Goal: Transaction & Acquisition: Register for event/course

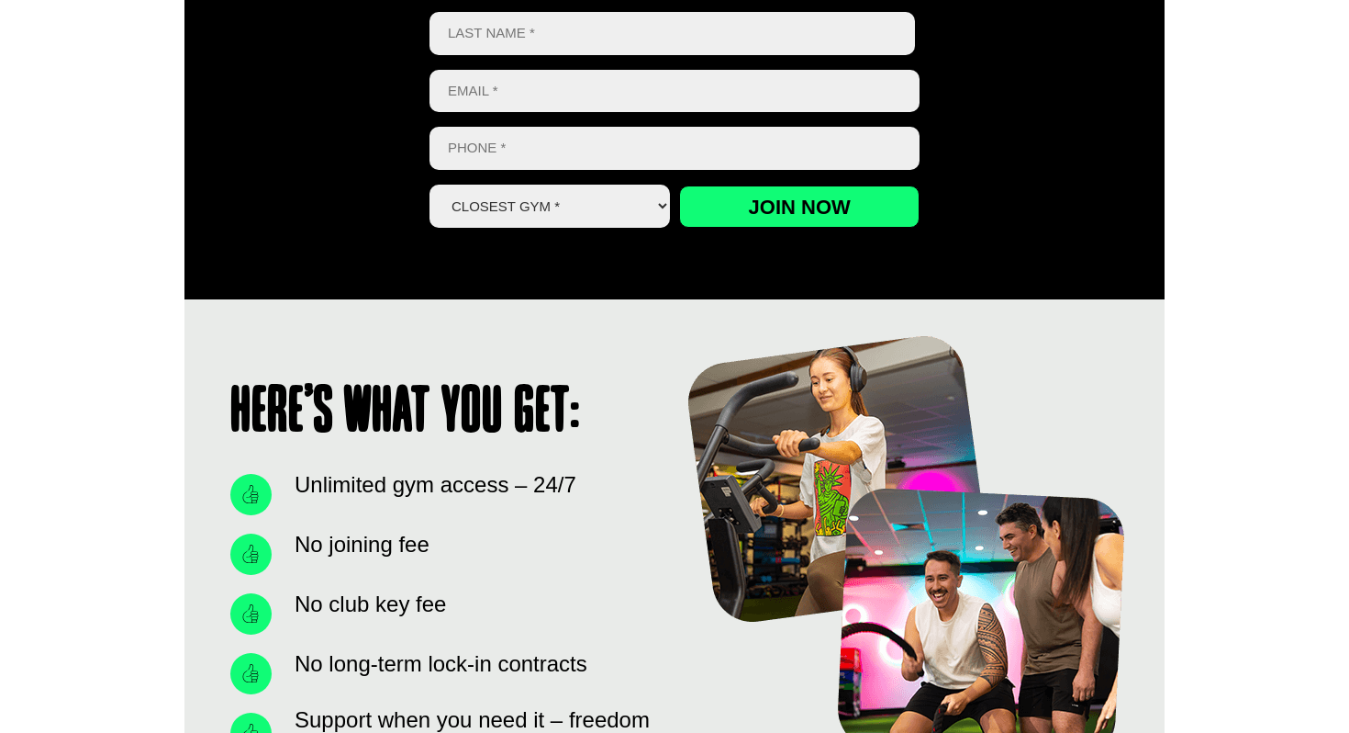
scroll to position [822, 0]
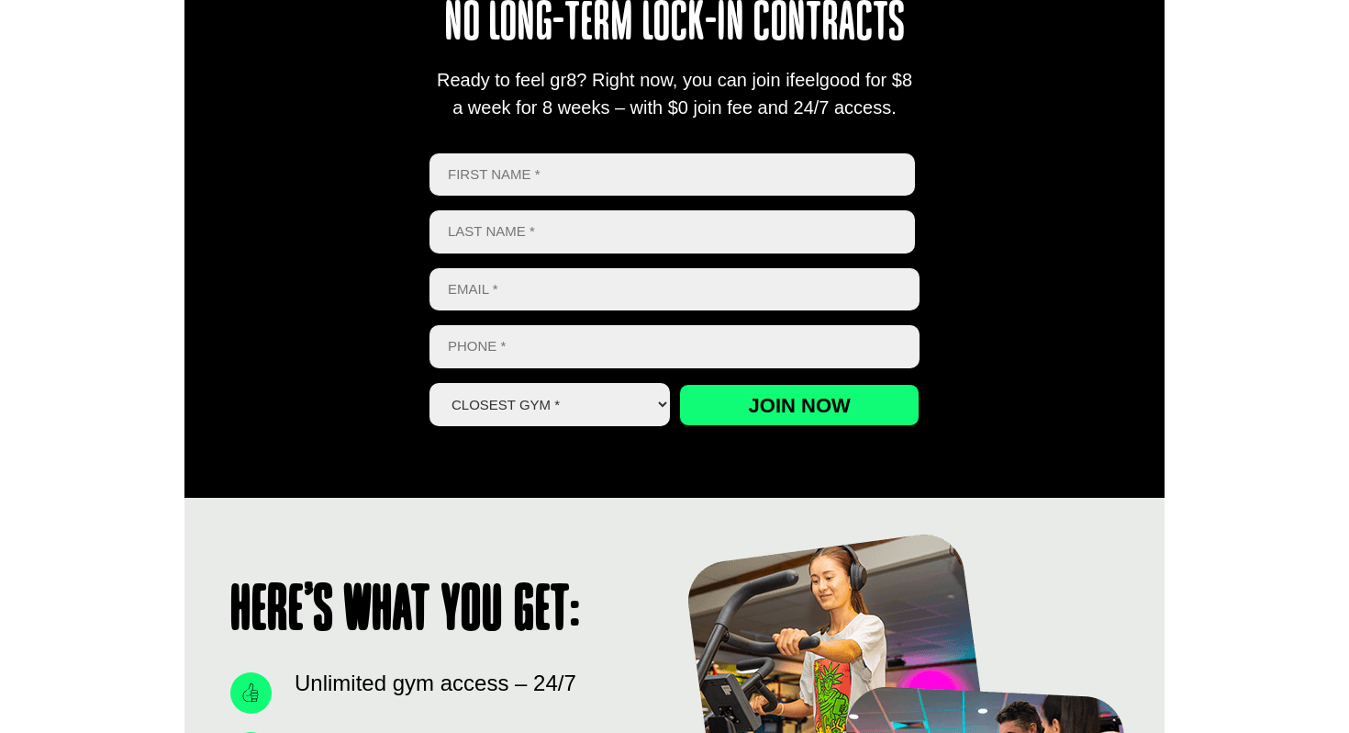
click at [638, 176] on input "First" at bounding box center [673, 174] width 486 height 43
type input "Cassidy"
click at [585, 241] on input "Last name" at bounding box center [673, 231] width 486 height 43
type input "hurren"
click at [557, 296] on input "Email *" at bounding box center [675, 289] width 490 height 43
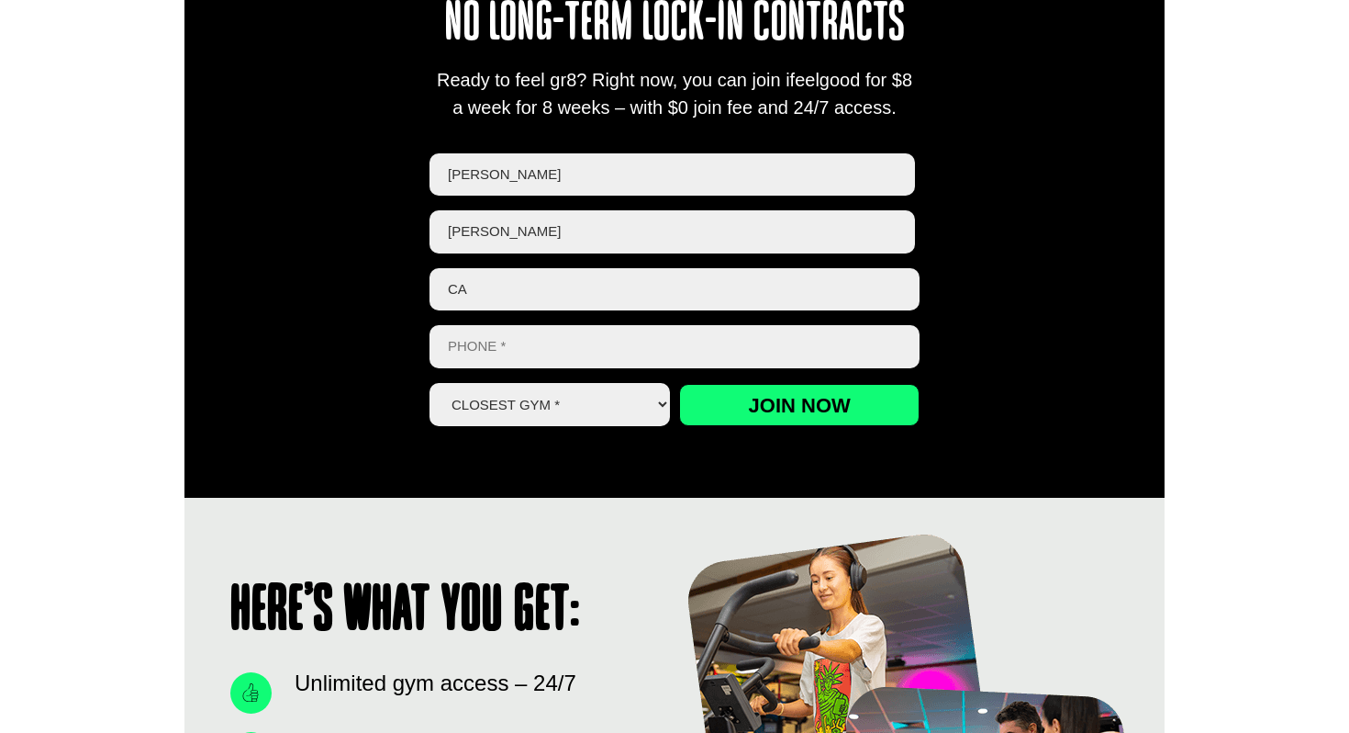
type input "c"
type input "C"
type input "cassidy.hurren@me.com"
click at [530, 350] on input "Phone *" at bounding box center [675, 346] width 490 height 43
type input "0478 964 043"
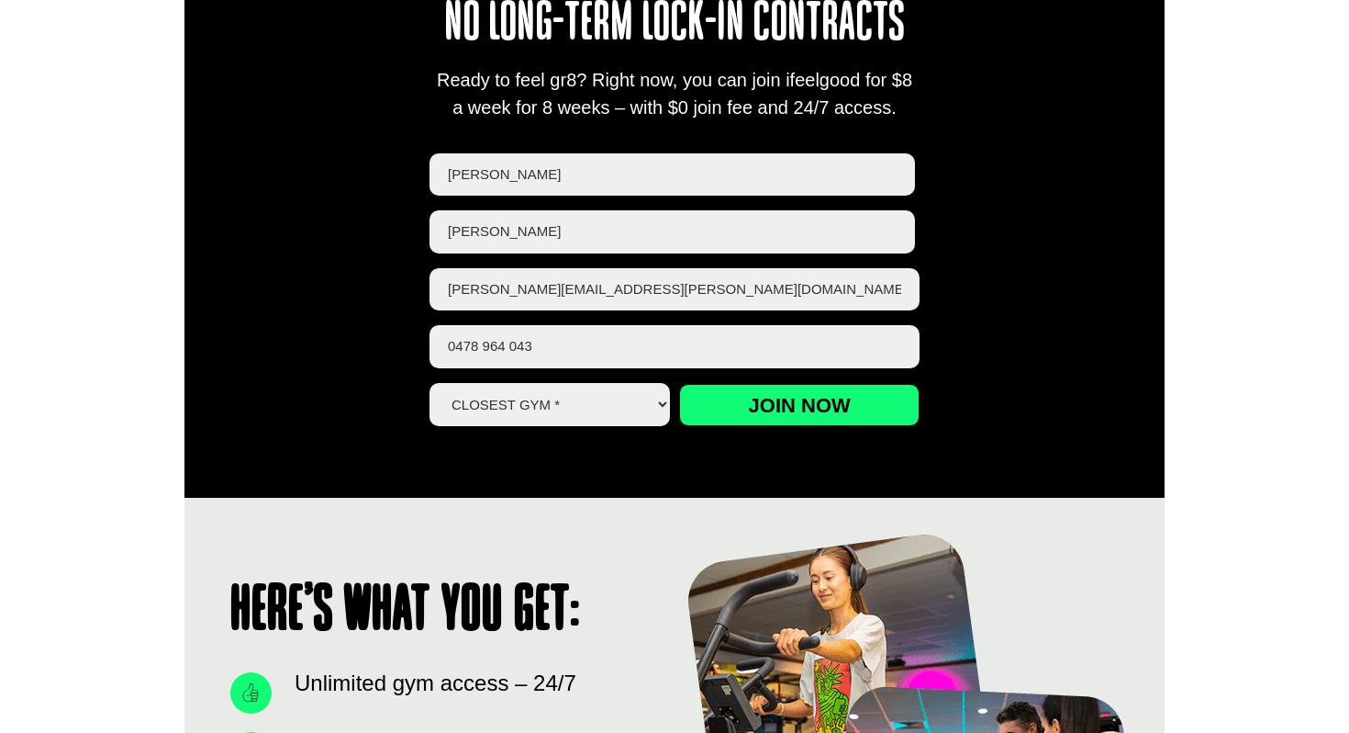
click at [525, 403] on select "Closest Gym * Alexandra Hills Calamvale Coopers Plains Middle Park Oxley Park R…" at bounding box center [550, 404] width 241 height 43
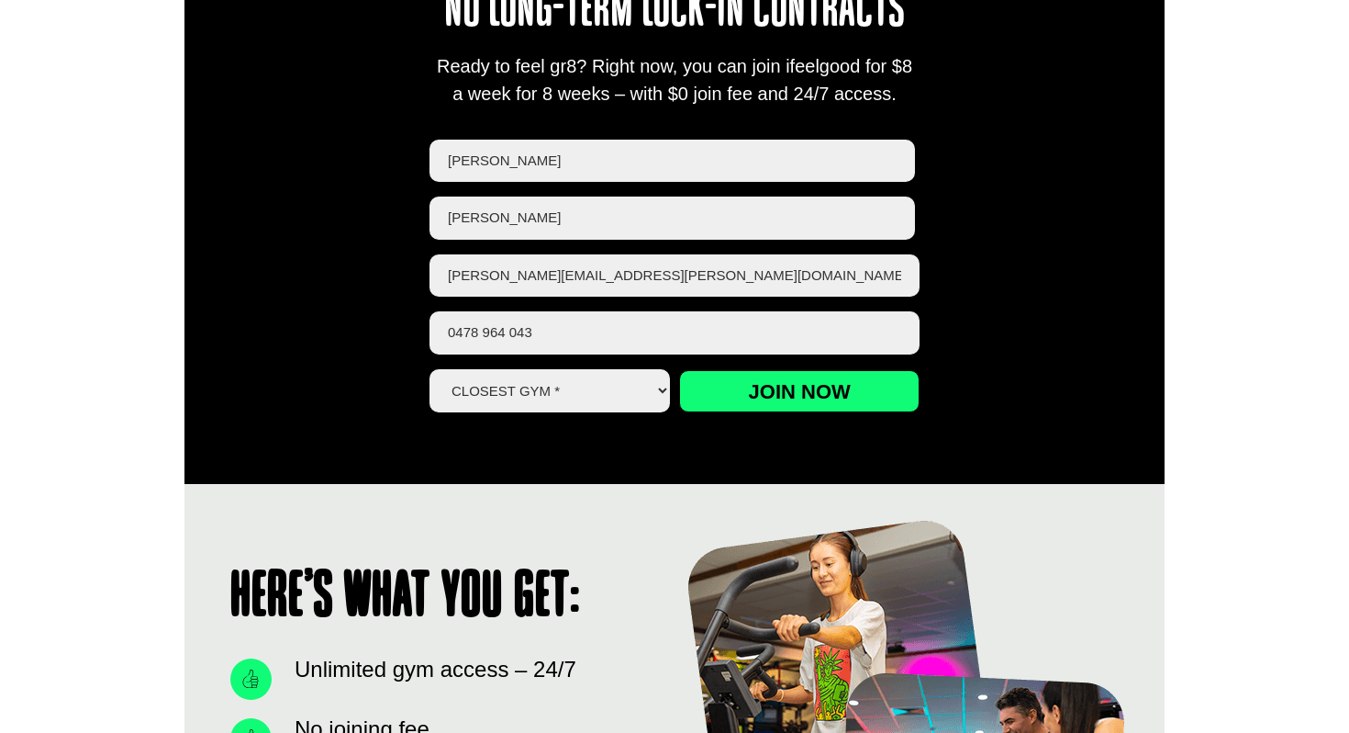
scroll to position [856, 0]
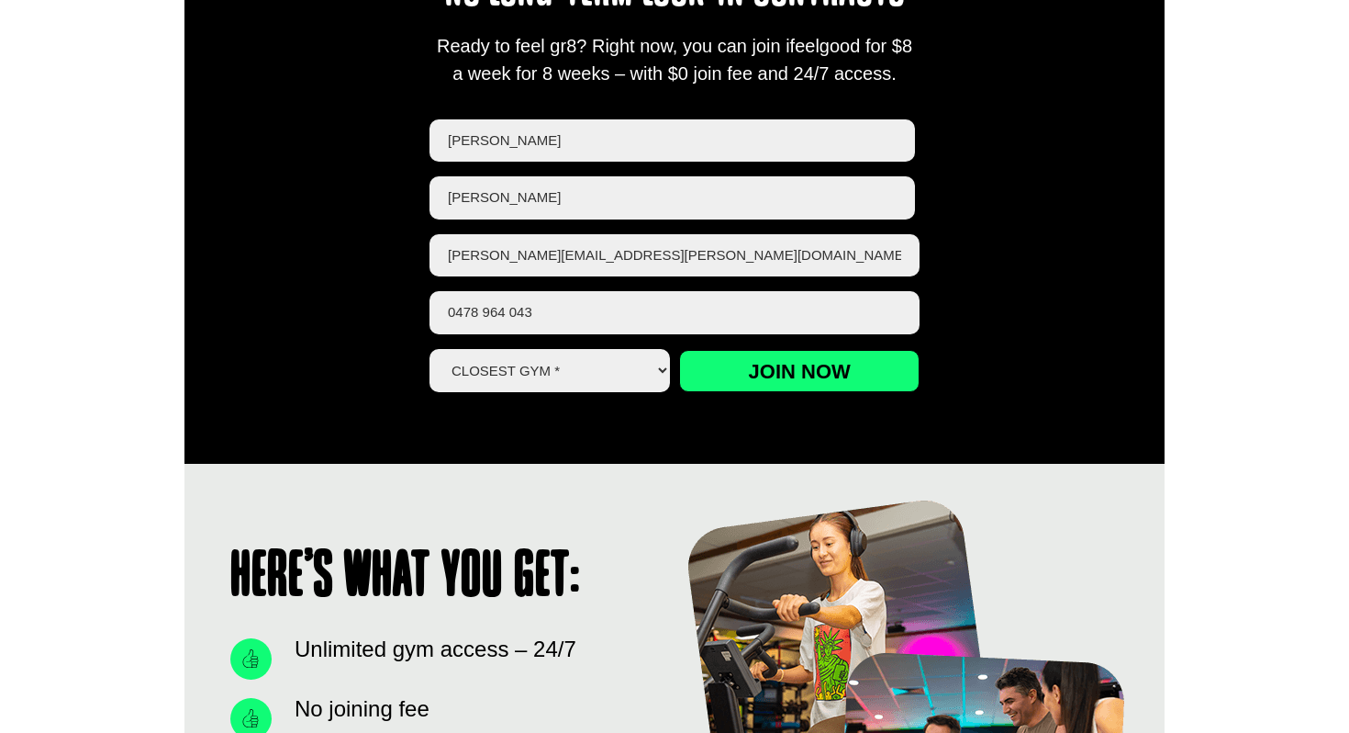
click at [610, 367] on select "Closest Gym * Alexandra Hills Calamvale Coopers Plains Middle Park Oxley Park R…" at bounding box center [550, 370] width 241 height 43
select select "[GEOGRAPHIC_DATA]"
click at [430, 349] on select "Closest Gym * Alexandra Hills Calamvale Coopers Plains Middle Park Oxley Park R…" at bounding box center [550, 370] width 241 height 43
click at [711, 350] on input "Join now" at bounding box center [799, 371] width 241 height 42
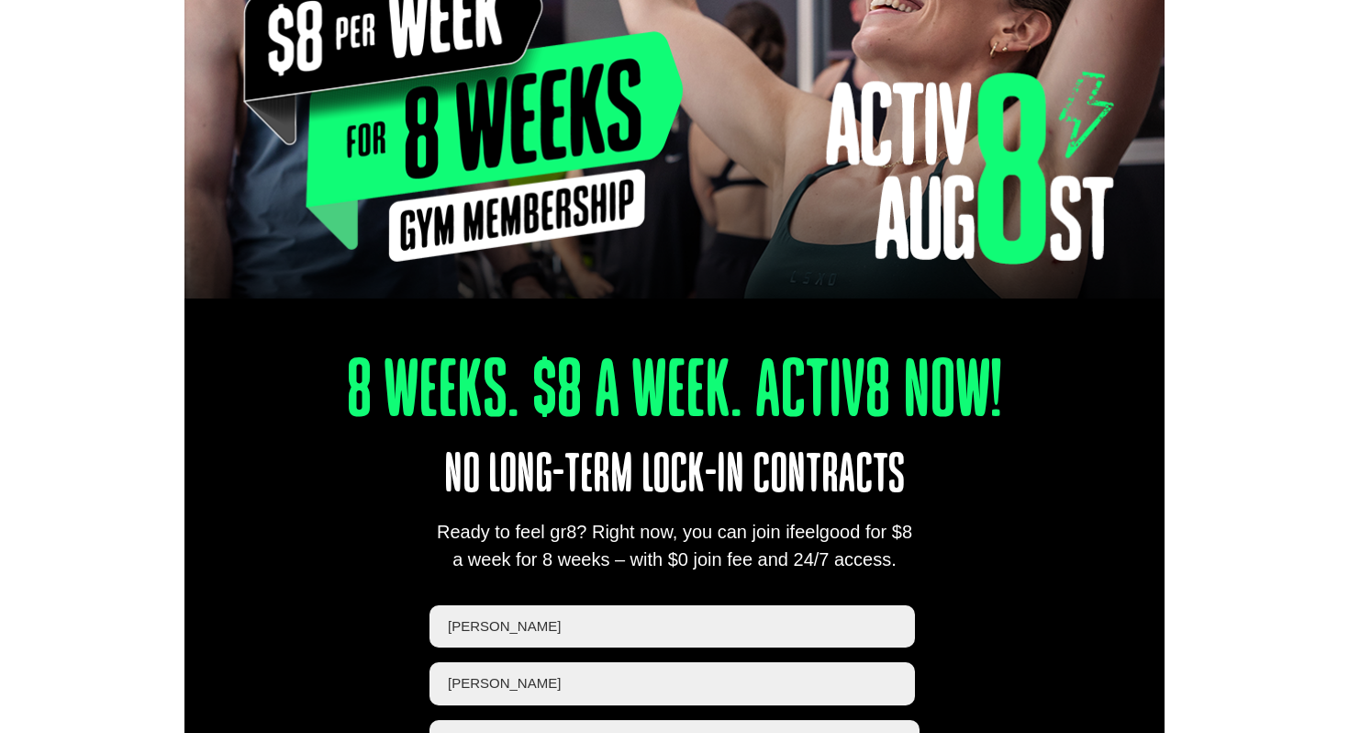
scroll to position [365, 0]
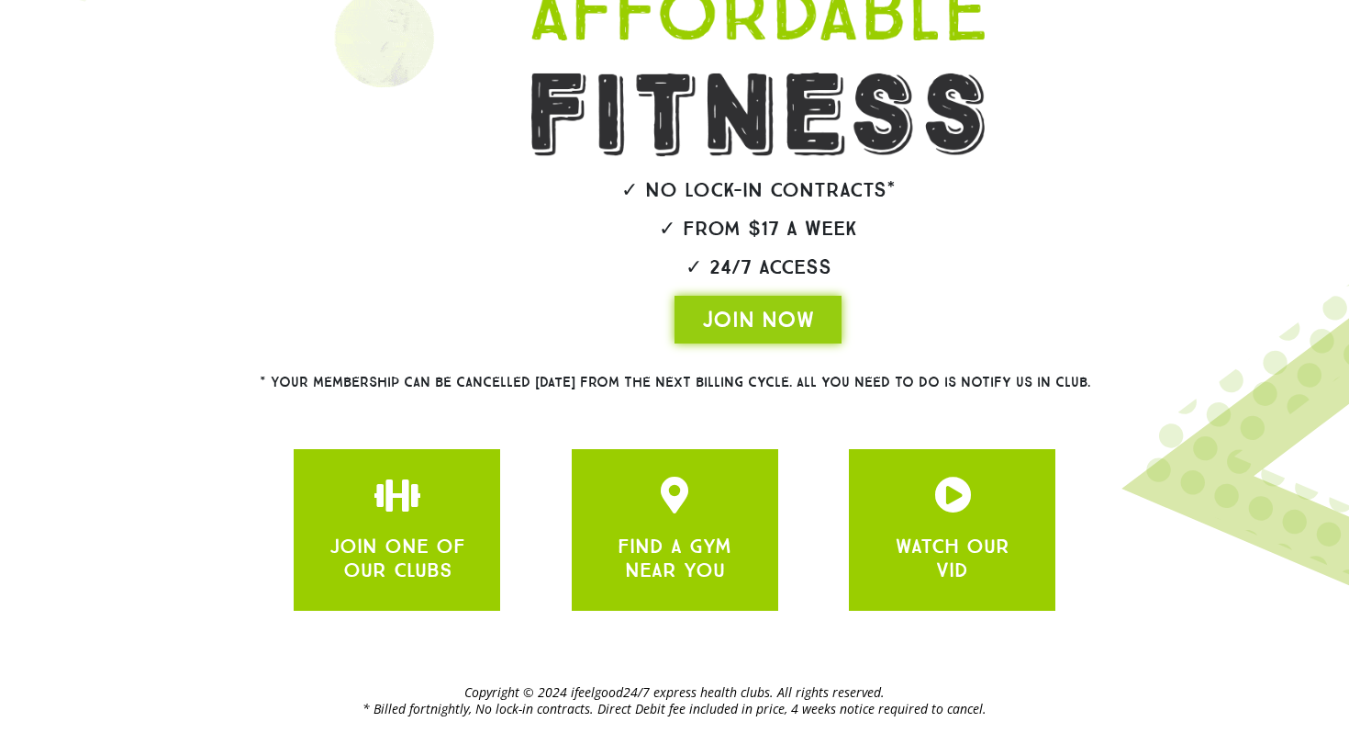
scroll to position [323, 0]
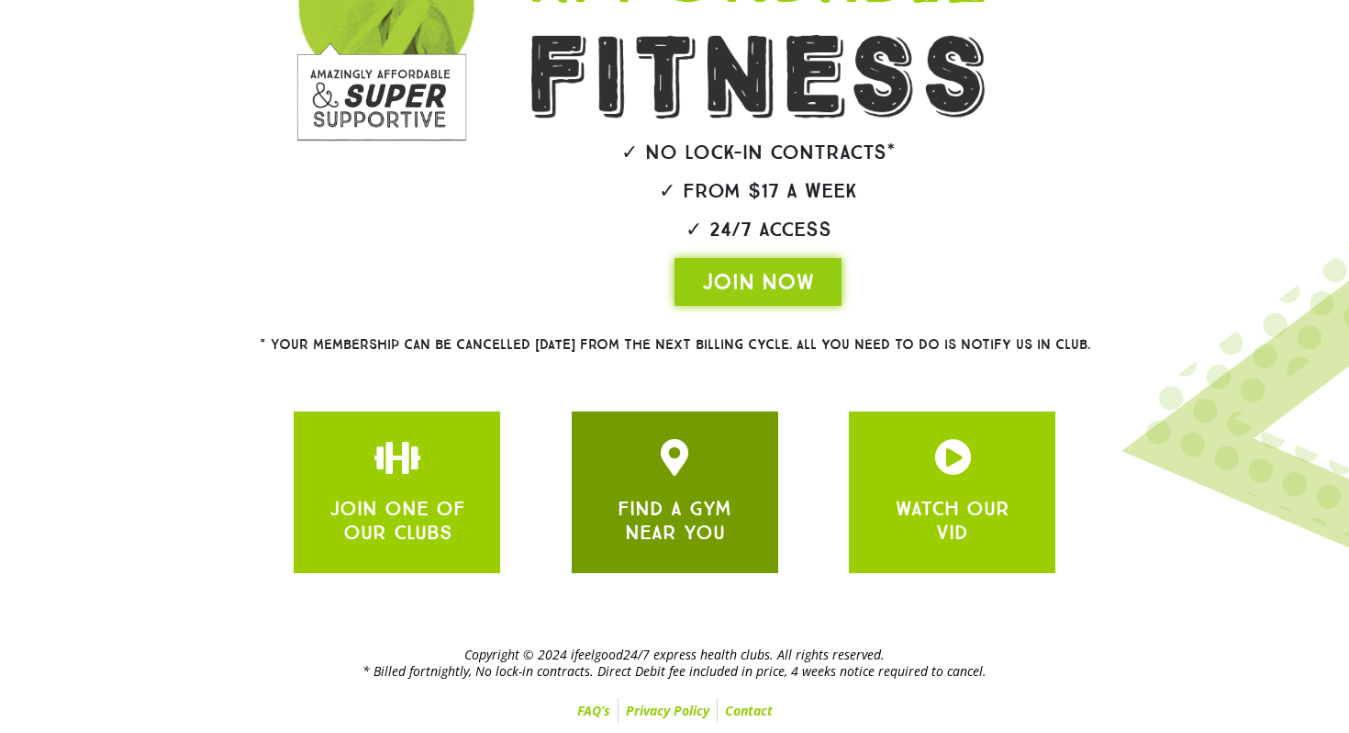
click at [723, 496] on link "FIND A GYM NEAR YOU" at bounding box center [675, 520] width 114 height 49
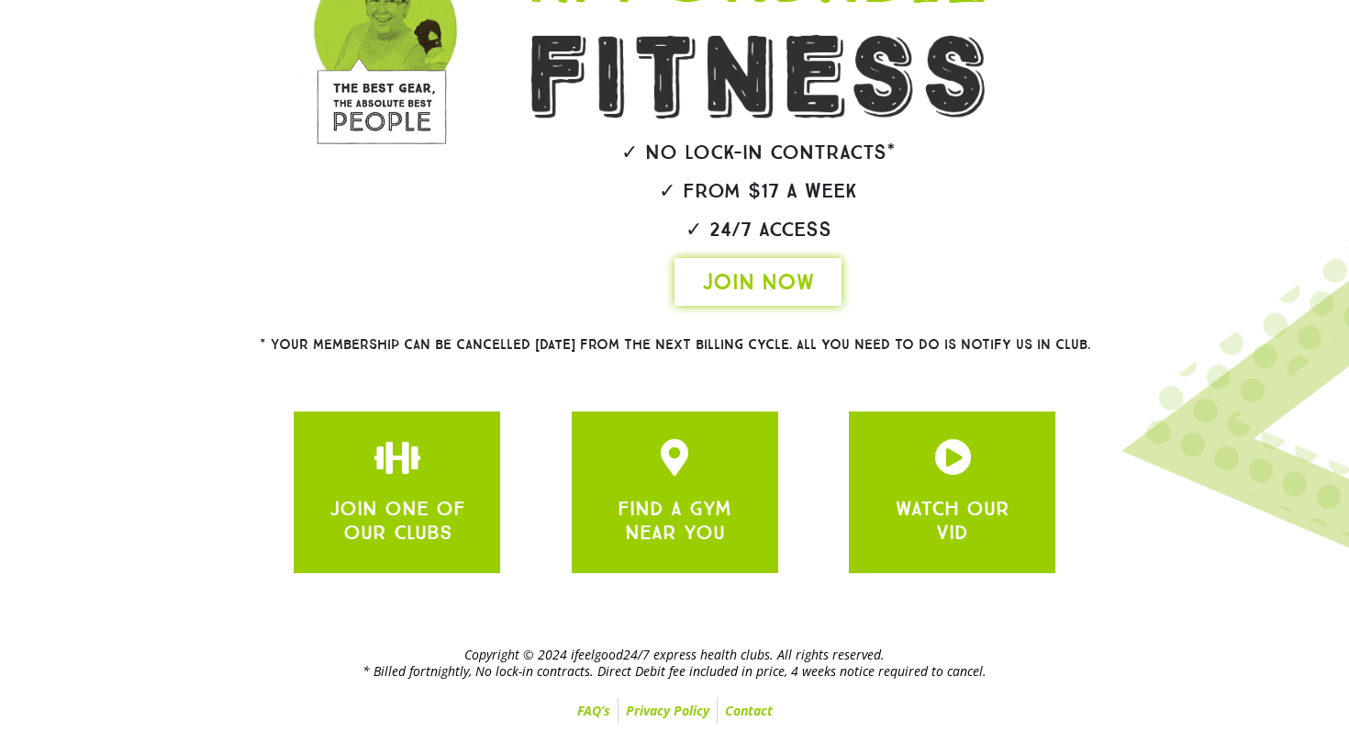
click at [762, 290] on span "JOIN NOW" at bounding box center [758, 281] width 112 height 29
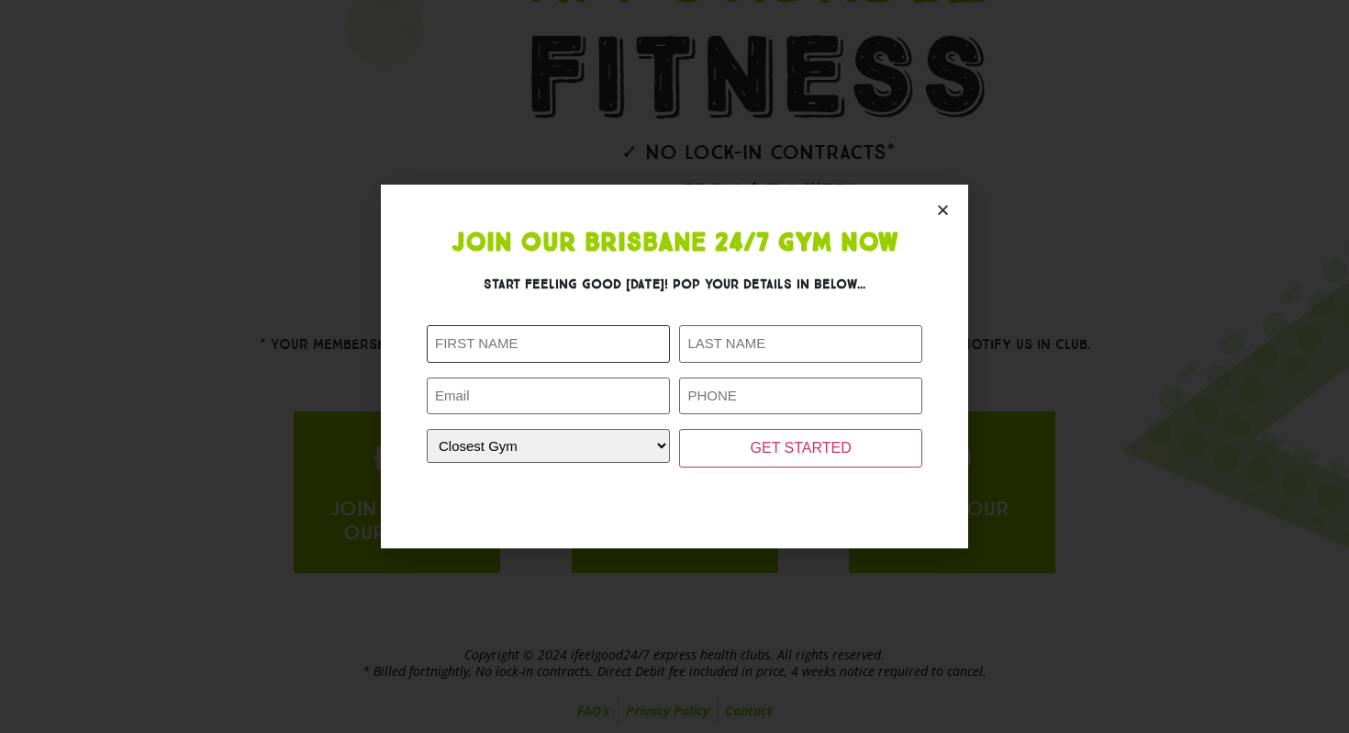
click at [570, 341] on input "First Name (Required)" at bounding box center [548, 344] width 243 height 38
click at [922, 216] on section "Join Our Brisbane 24/7 Gym Now Start feeling good today! Pop your details in be…" at bounding box center [674, 367] width 587 height 364
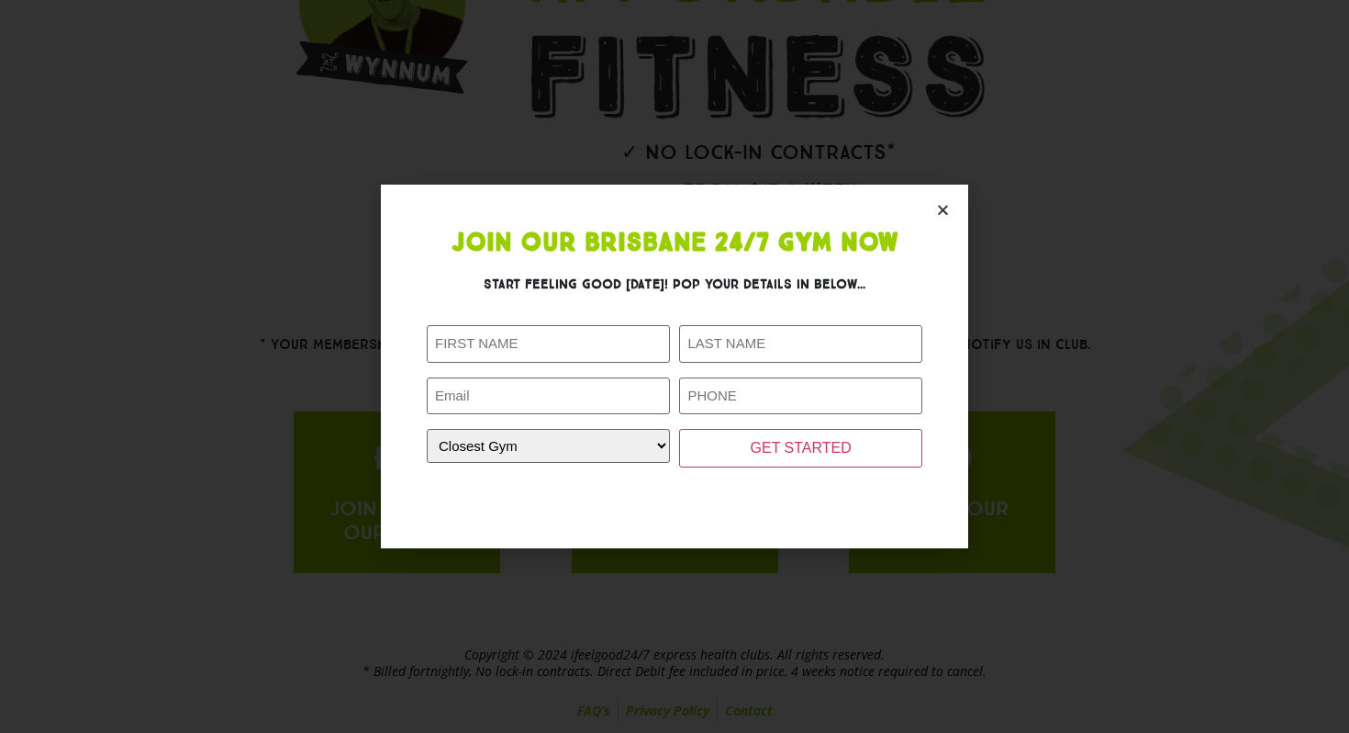
click at [930, 216] on section "Join Our Brisbane 24/7 Gym Now Start feeling good today! Pop your details in be…" at bounding box center [674, 367] width 587 height 364
click at [944, 191] on section "Join Our Brisbane 24/7 Gym Now Start feeling good today! Pop your details in be…" at bounding box center [674, 367] width 587 height 364
click at [944, 213] on icon "Close" at bounding box center [943, 210] width 14 height 14
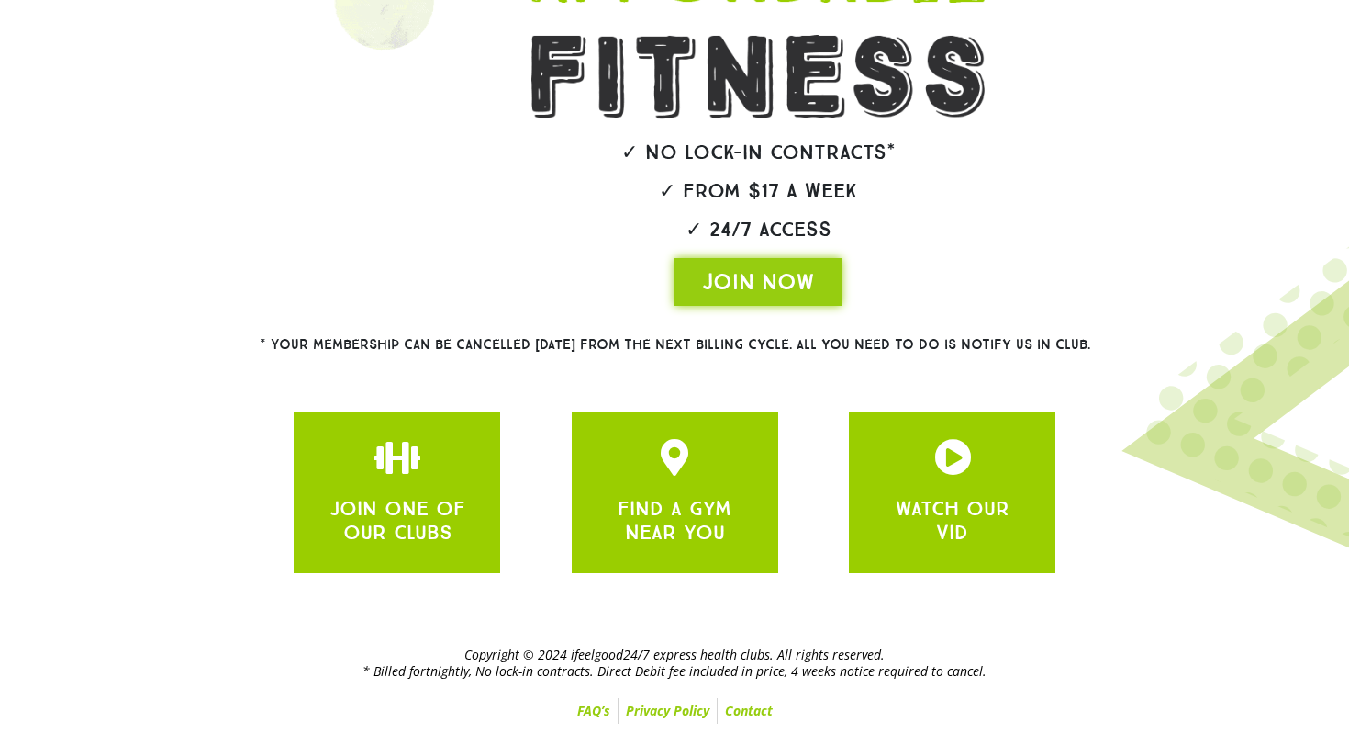
scroll to position [0, 0]
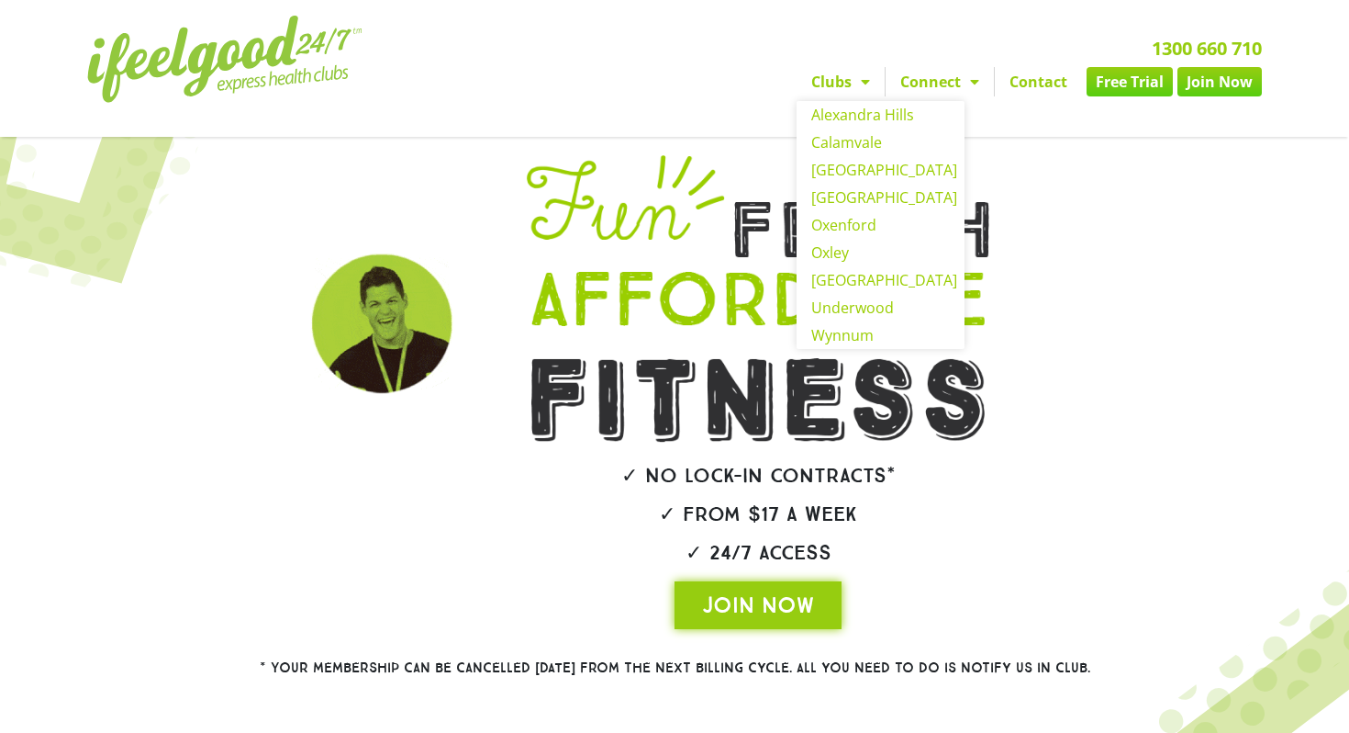
click at [1136, 84] on link "Free Trial" at bounding box center [1130, 81] width 86 height 29
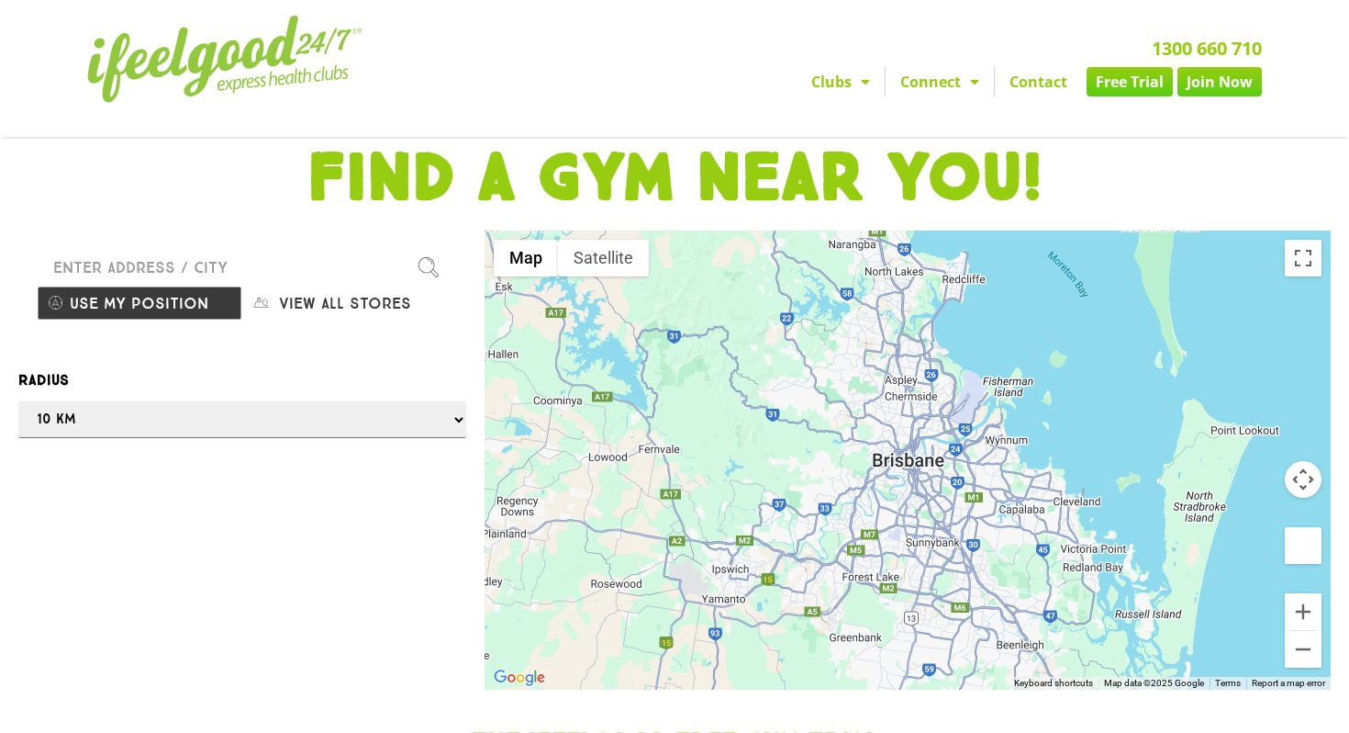
click at [264, 264] on input "Please enter a valid address" at bounding box center [242, 267] width 411 height 37
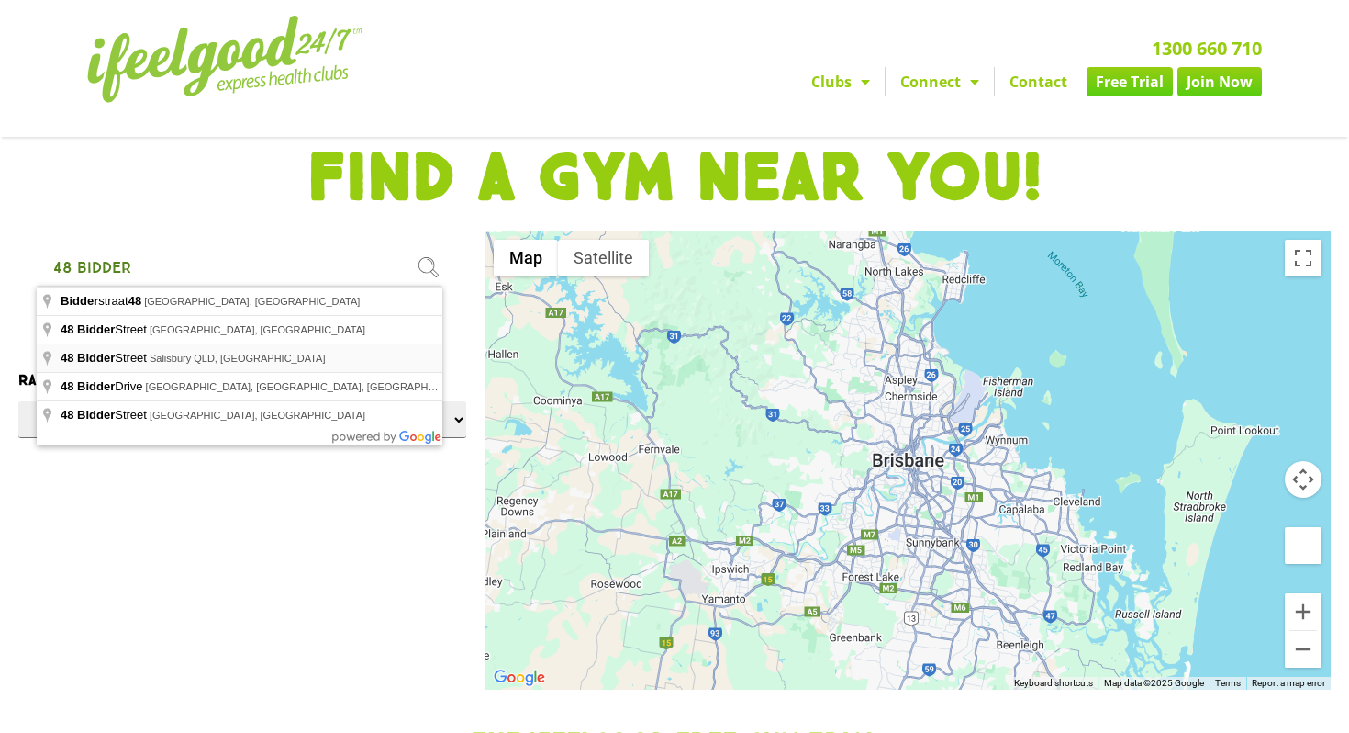
type input "[STREET_ADDRESS]"
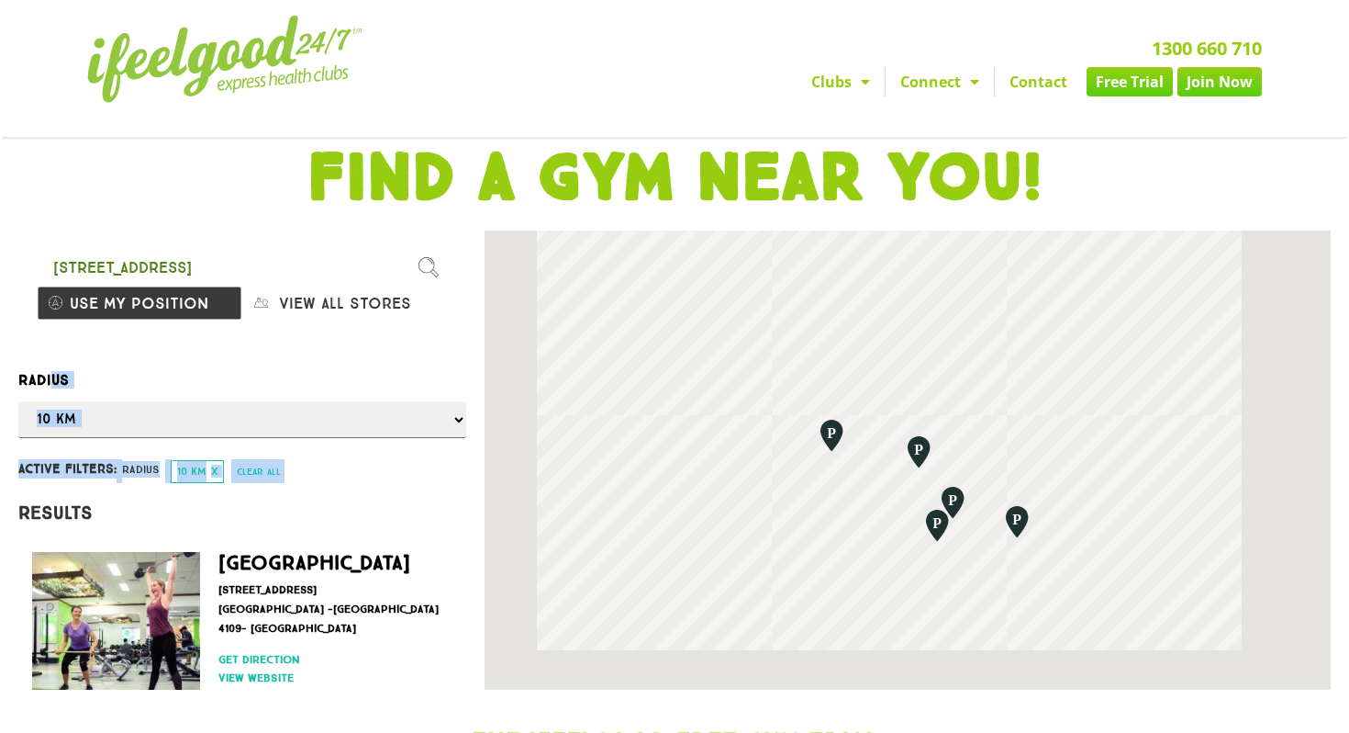
drag, startPoint x: 197, startPoint y: 305, endPoint x: 407, endPoint y: 492, distance: 280.8
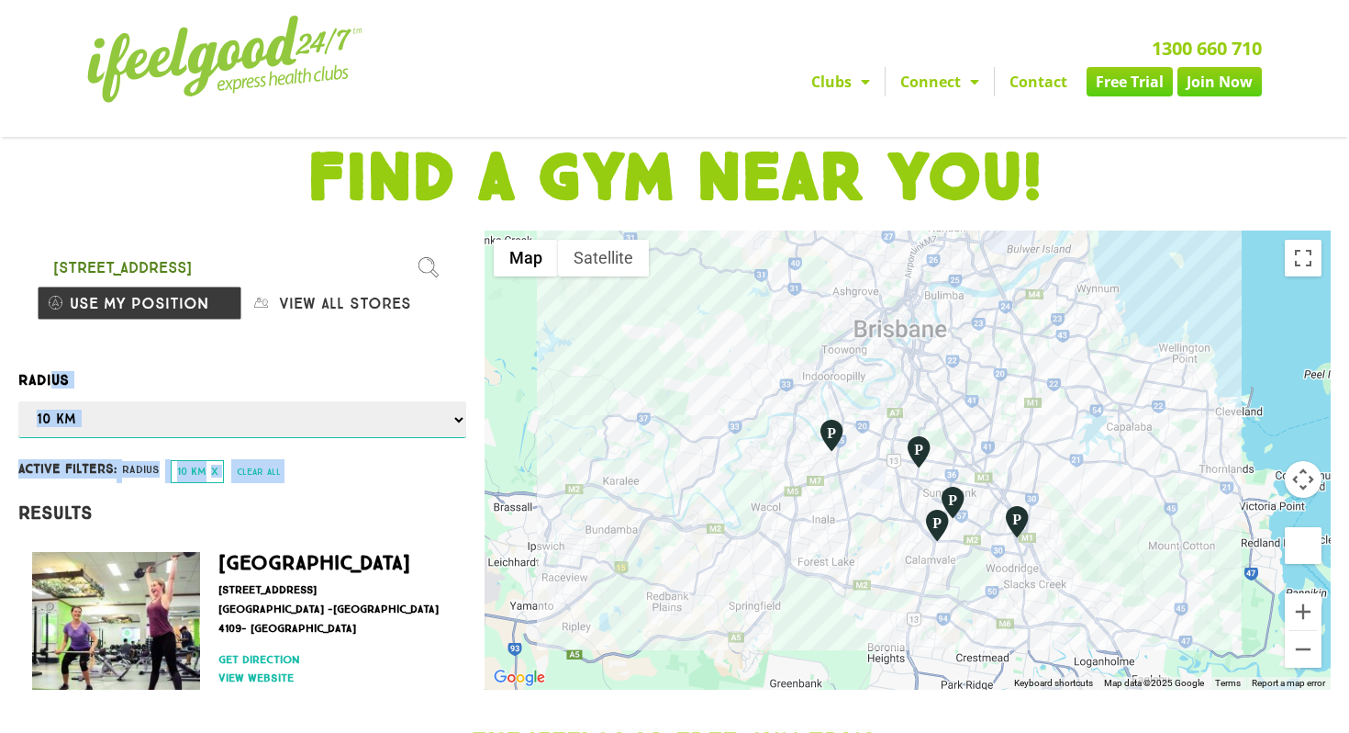
click at [358, 413] on select "Any 1 km 5 km 10 km 50 km 100 km 500 km" at bounding box center [242, 419] width 448 height 37
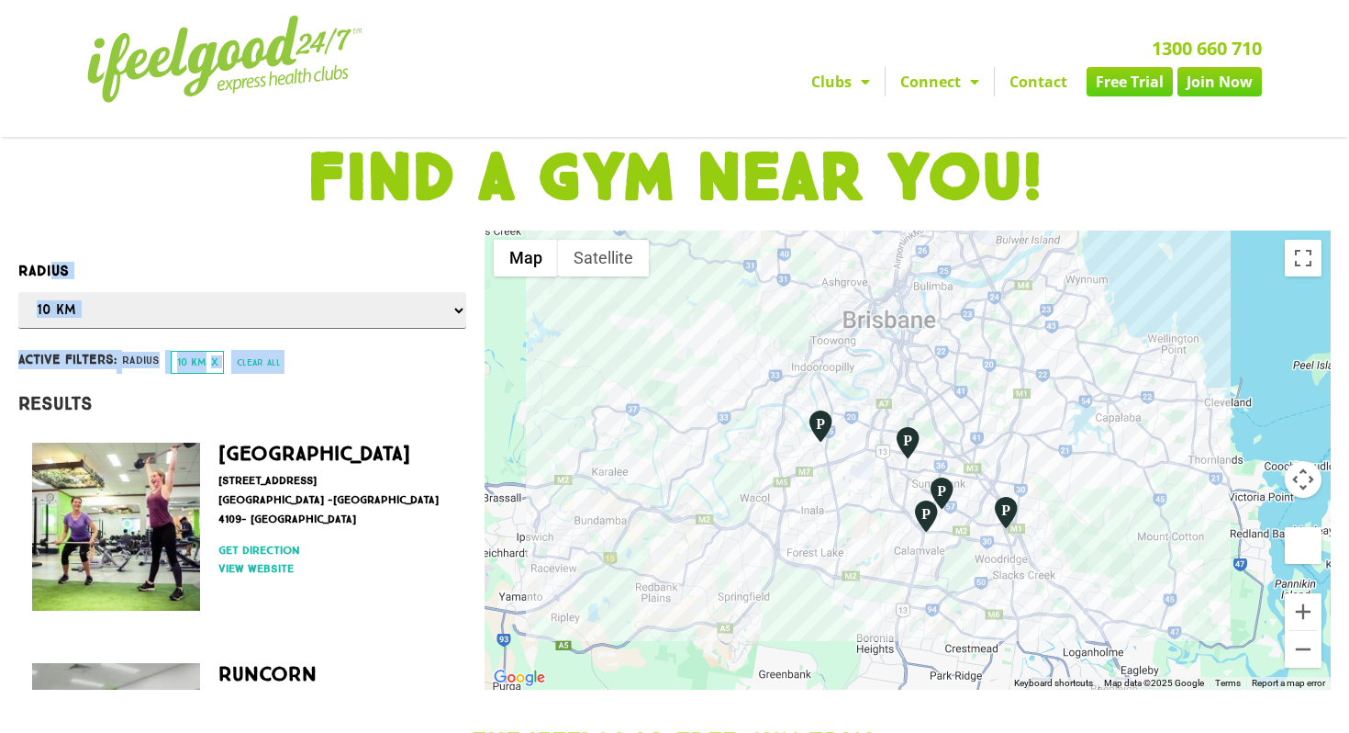
scroll to position [113, 0]
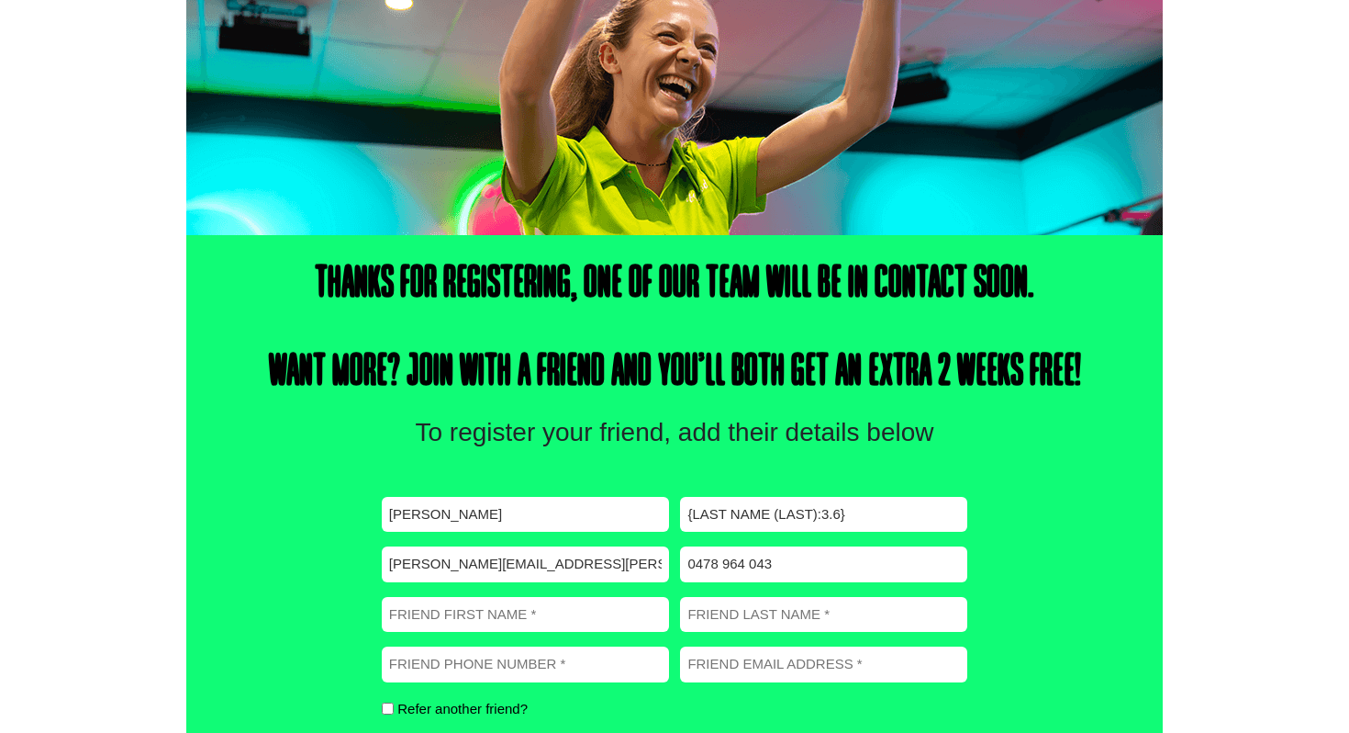
scroll to position [481, 0]
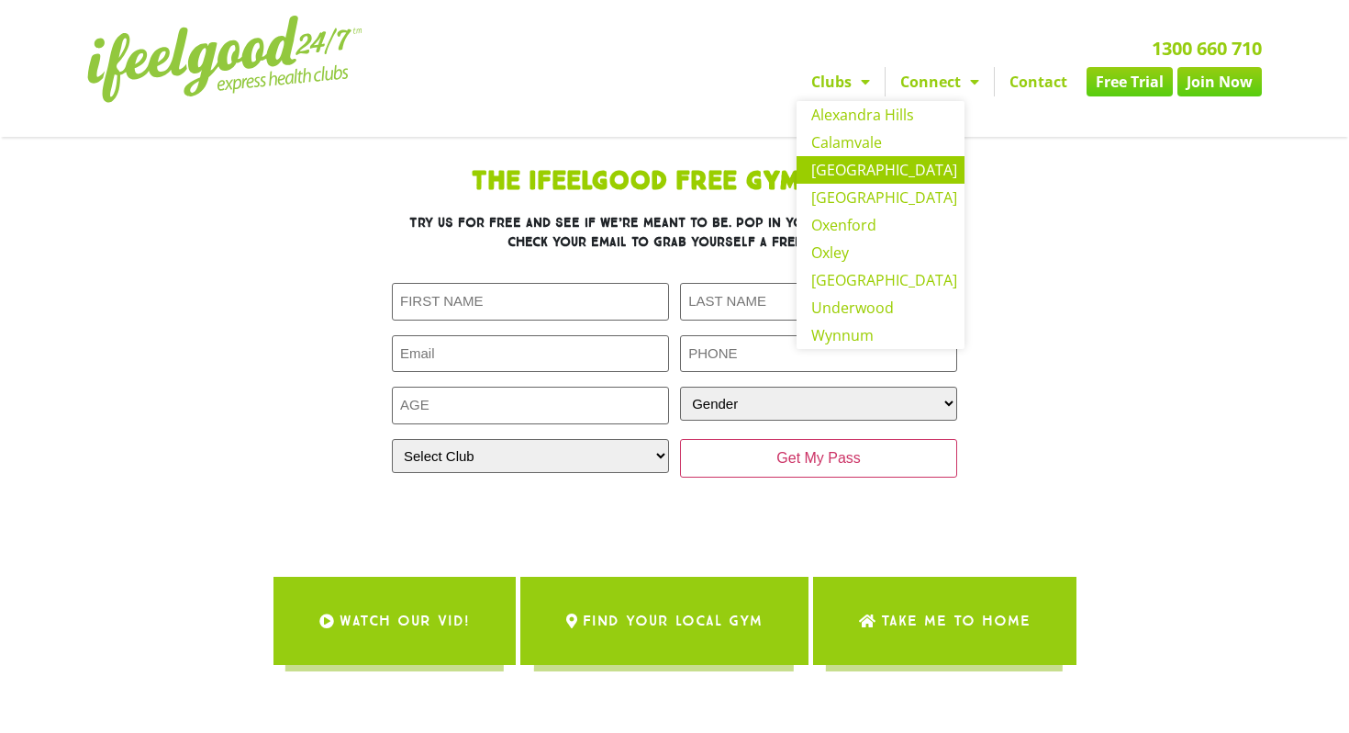
click at [858, 162] on link "[GEOGRAPHIC_DATA]" at bounding box center [881, 170] width 168 height 28
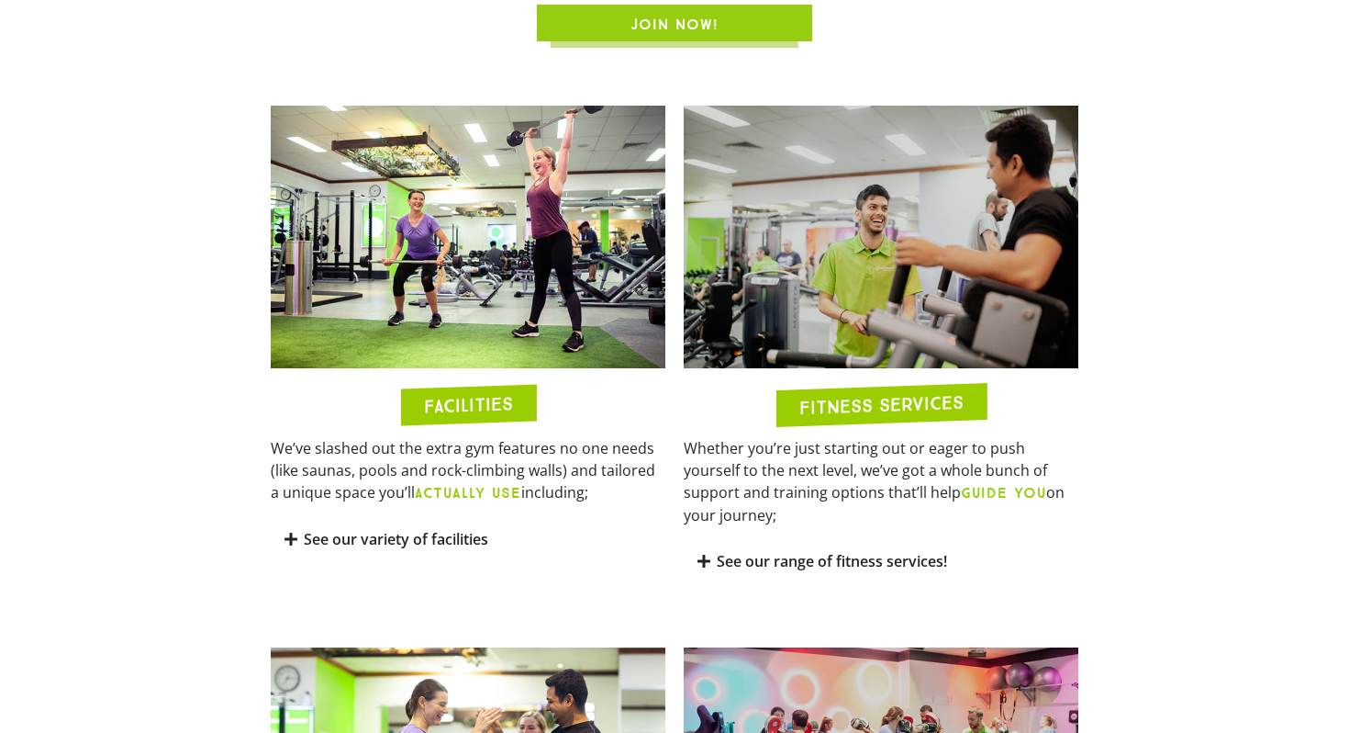
scroll to position [870, 0]
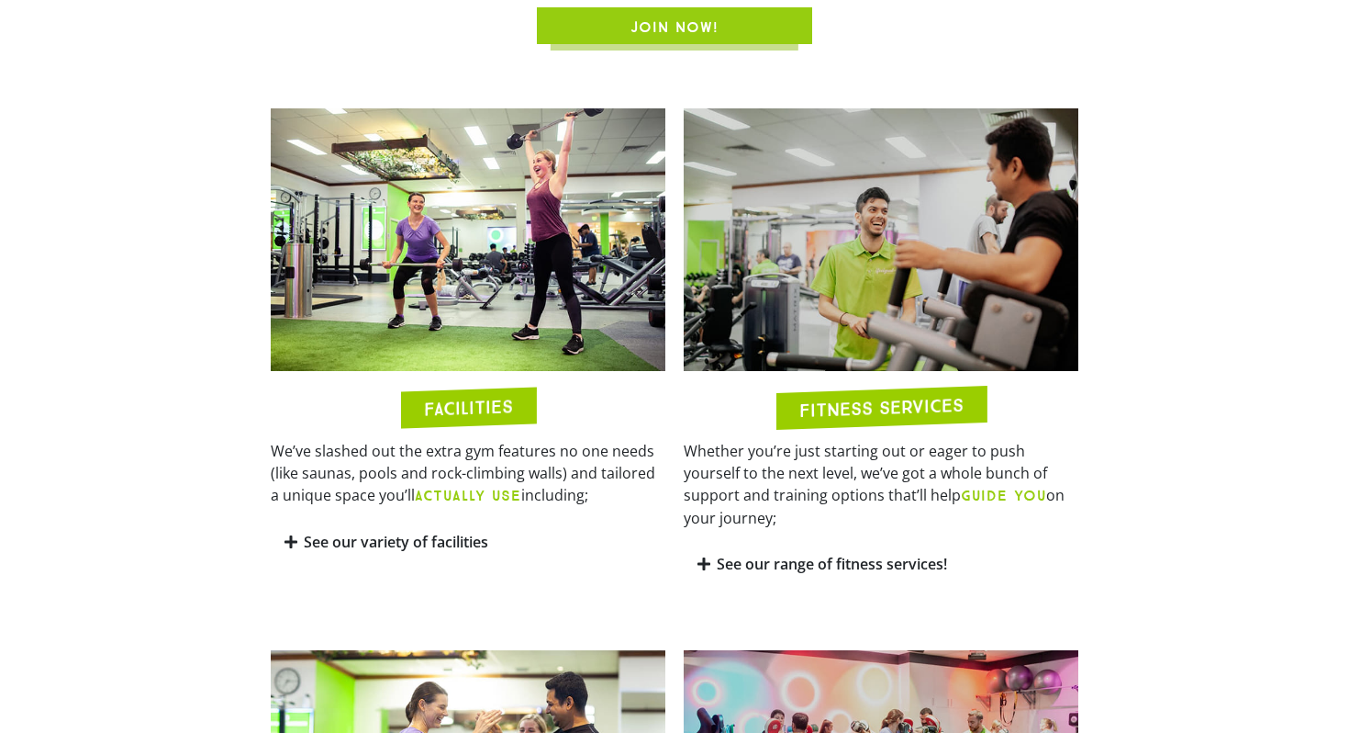
click at [488, 397] on h2 "FACILITIES" at bounding box center [468, 407] width 89 height 21
click at [498, 397] on h2 "FACILITIES" at bounding box center [468, 407] width 89 height 21
click at [497, 397] on h2 "FACILITIES" at bounding box center [468, 407] width 89 height 21
click at [437, 397] on h2 "FACILITIES" at bounding box center [468, 407] width 89 height 21
click at [433, 492] on div "We’ve slashed out the extra gym features no one needs (like saunas, pools and r…" at bounding box center [468, 480] width 395 height 80
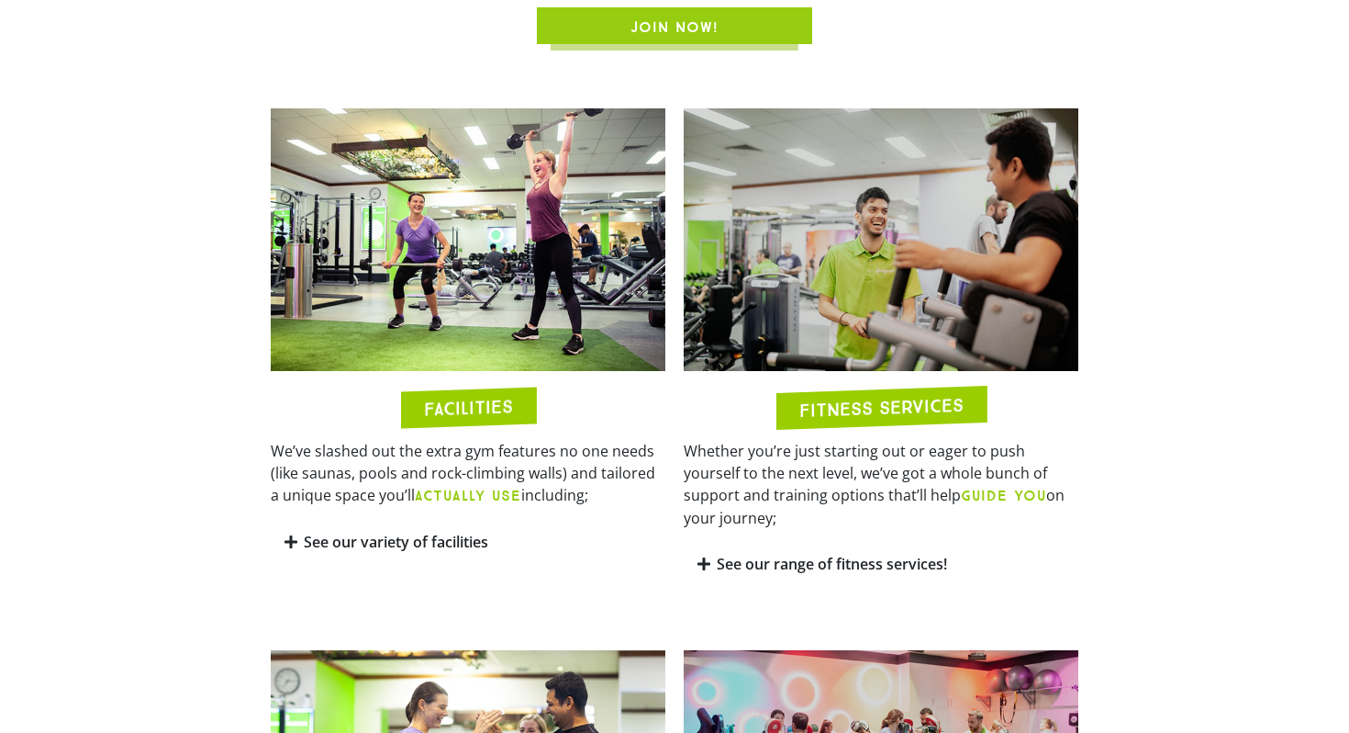
click at [431, 532] on link "See our variety of facilities" at bounding box center [396, 542] width 185 height 20
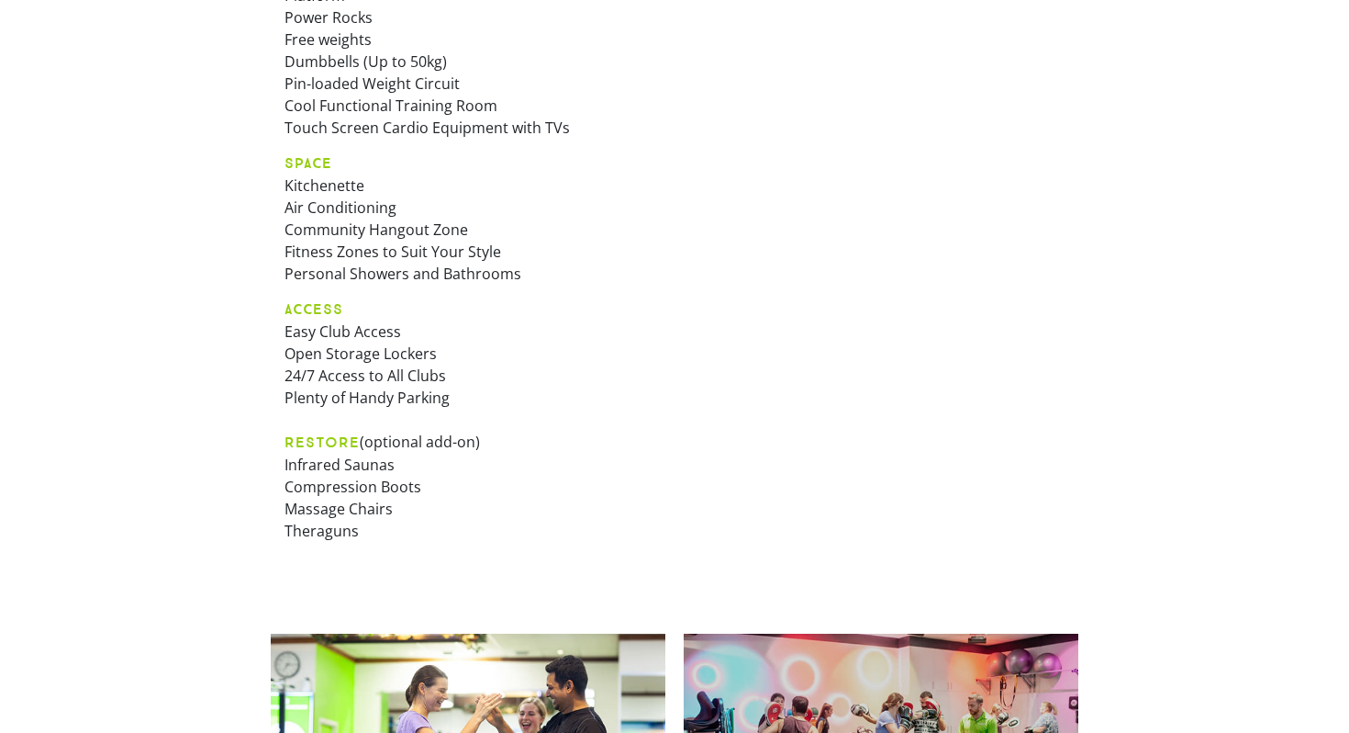
scroll to position [1487, 0]
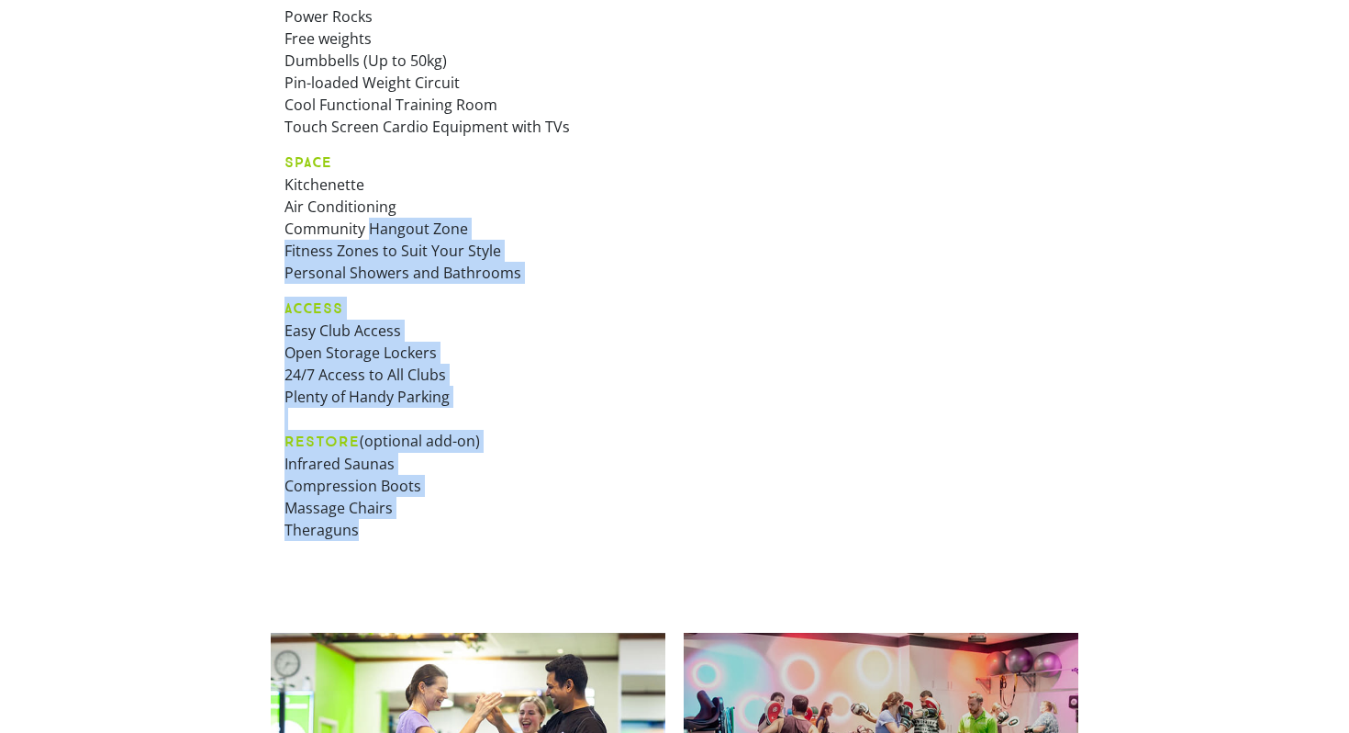
drag, startPoint x: 389, startPoint y: 517, endPoint x: 370, endPoint y: 204, distance: 313.6
click at [370, 204] on div "GEAR Platform Power Rocks Free weights Dumbbells (Up to 50kg) Pin-loaded Weight…" at bounding box center [468, 257] width 395 height 621
click at [370, 204] on p "SPACE Kitchenette Air Conditioning Community Hangout Zone Fitness Zones to Suit…" at bounding box center [468, 217] width 367 height 133
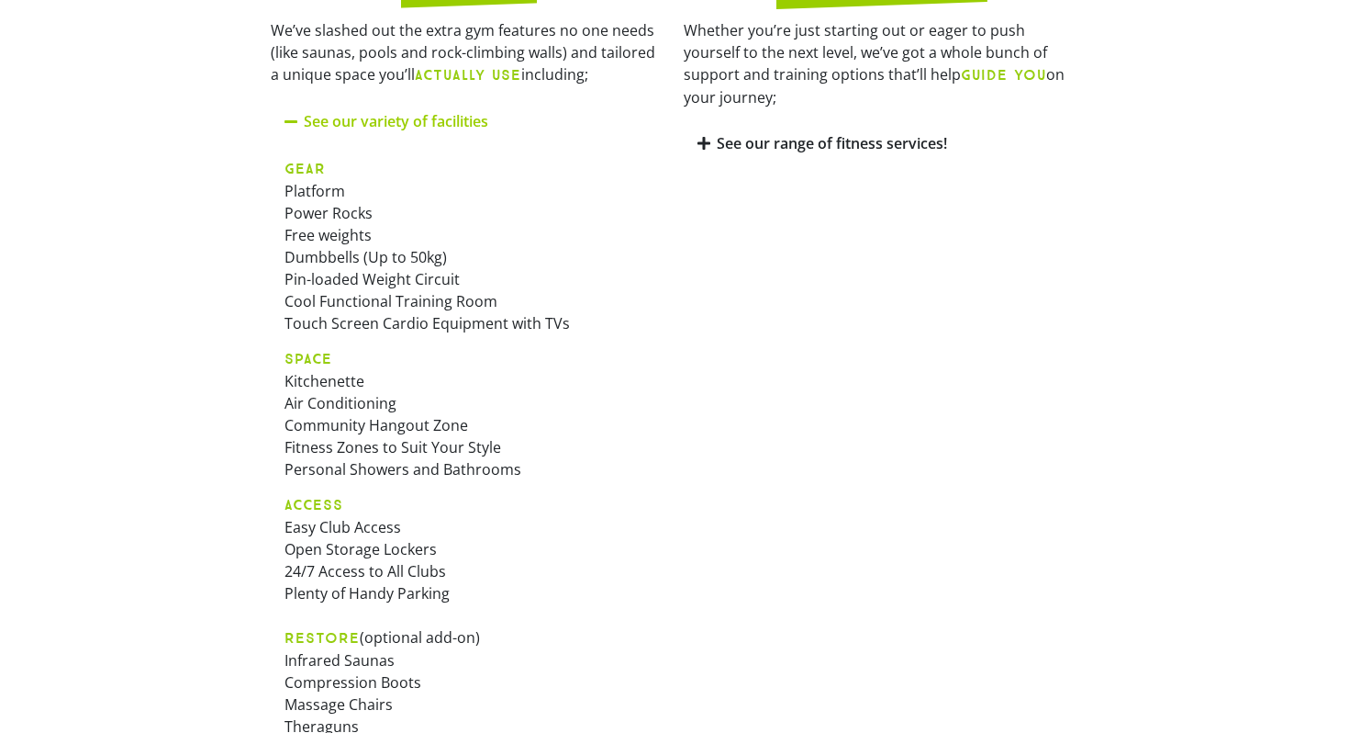
scroll to position [1269, 0]
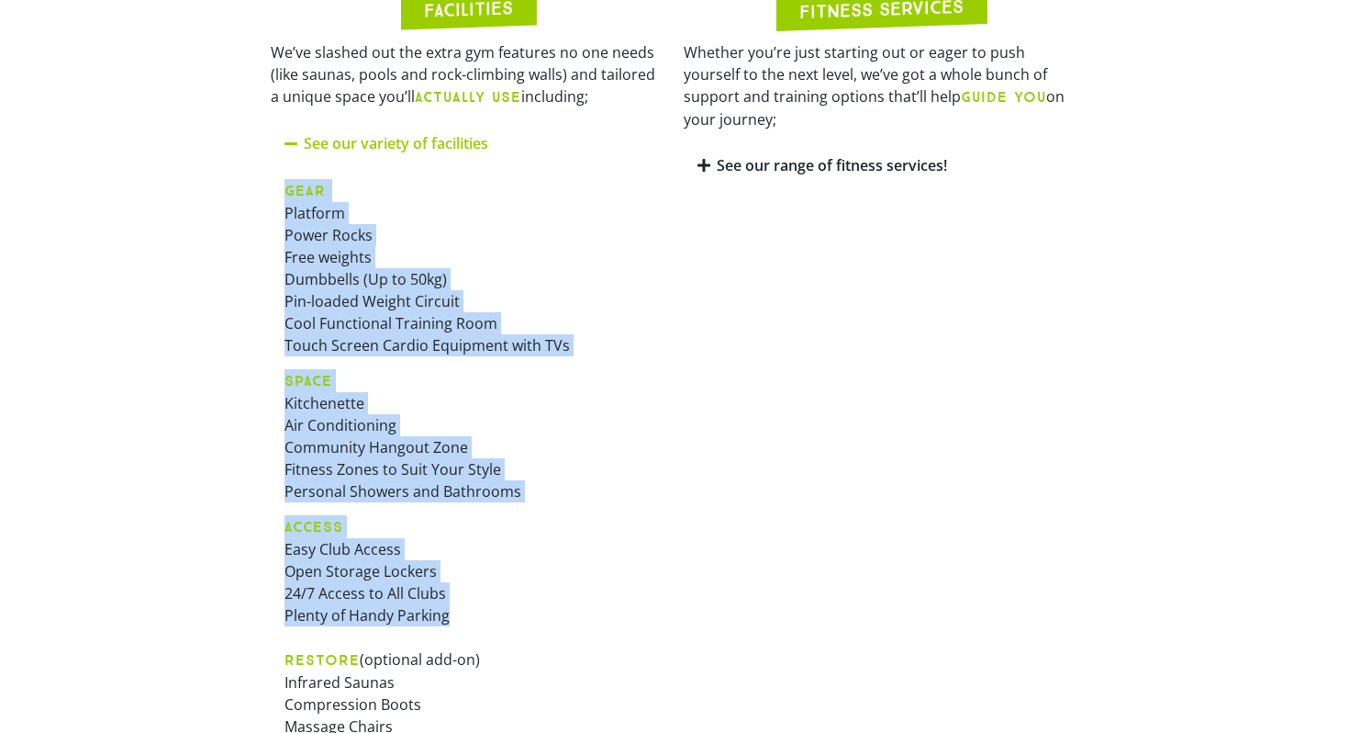
drag, startPoint x: 455, startPoint y: 584, endPoint x: 271, endPoint y: 162, distance: 460.8
click at [271, 165] on div "GEAR Platform Power Rocks Free weights Dumbbells (Up to 50kg) Pin-loaded Weight…" at bounding box center [468, 475] width 395 height 621
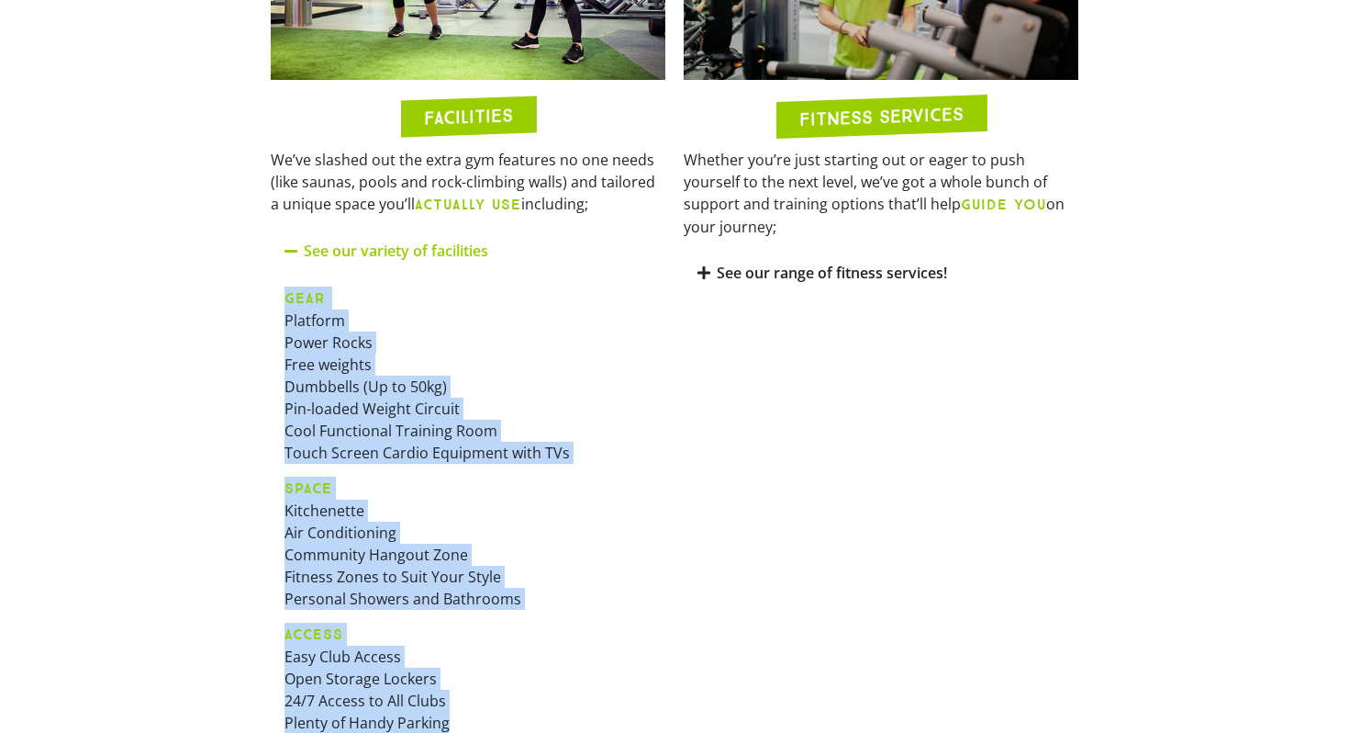
scroll to position [1153, 0]
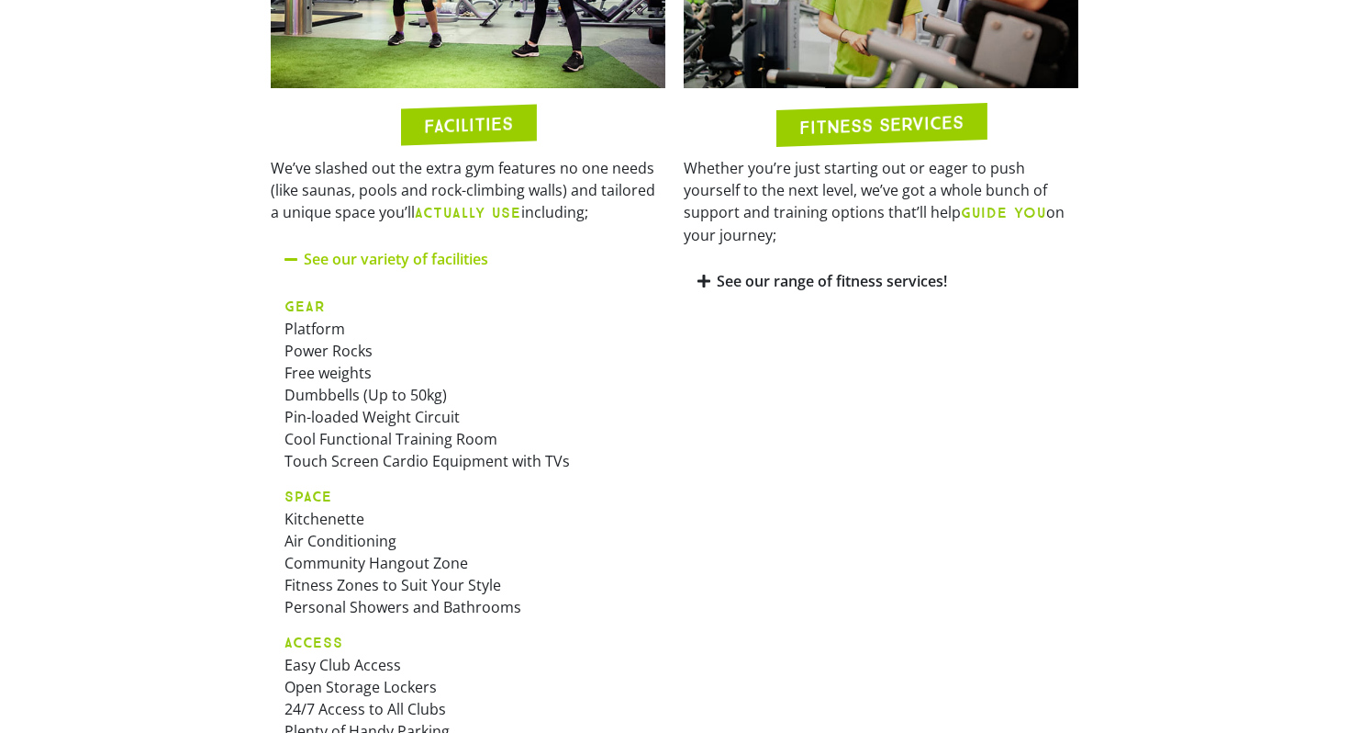
click at [722, 260] on div "See our range of fitness services!" at bounding box center [881, 281] width 395 height 43
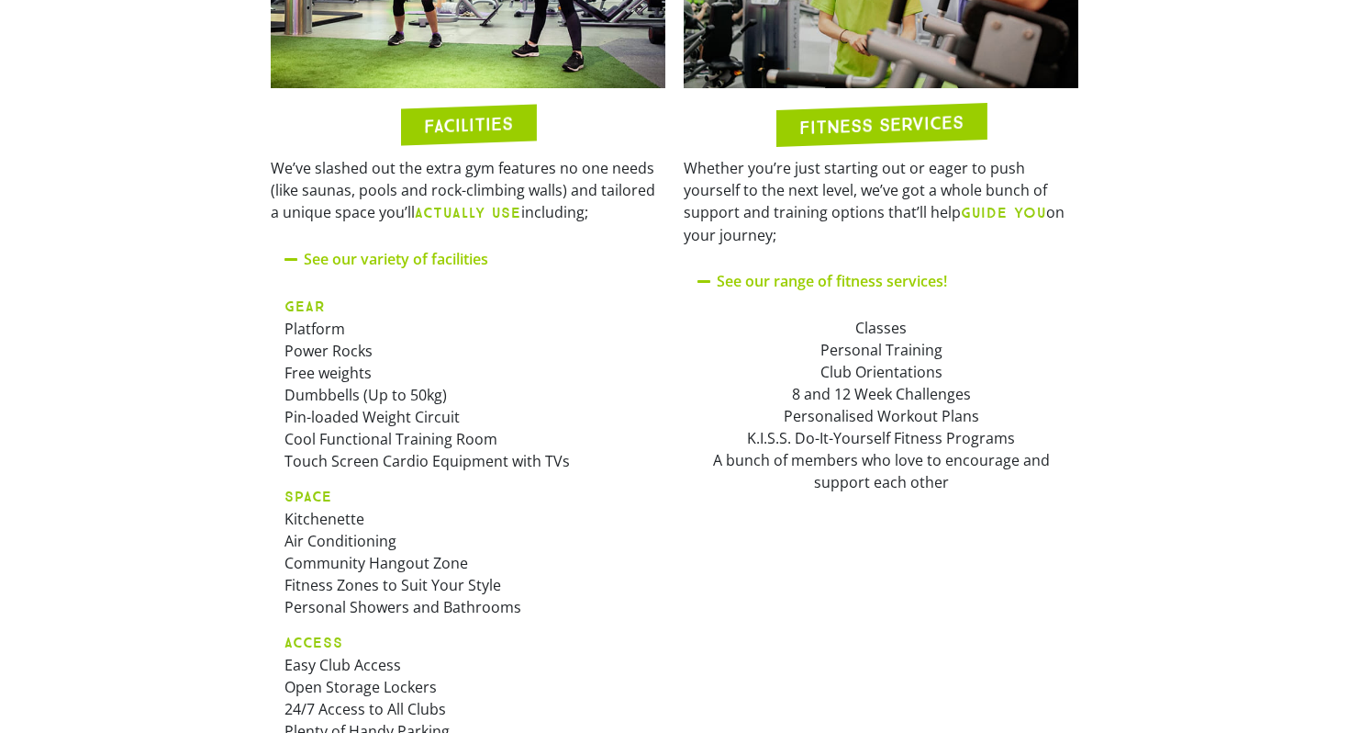
click at [699, 274] on icon at bounding box center [705, 281] width 15 height 15
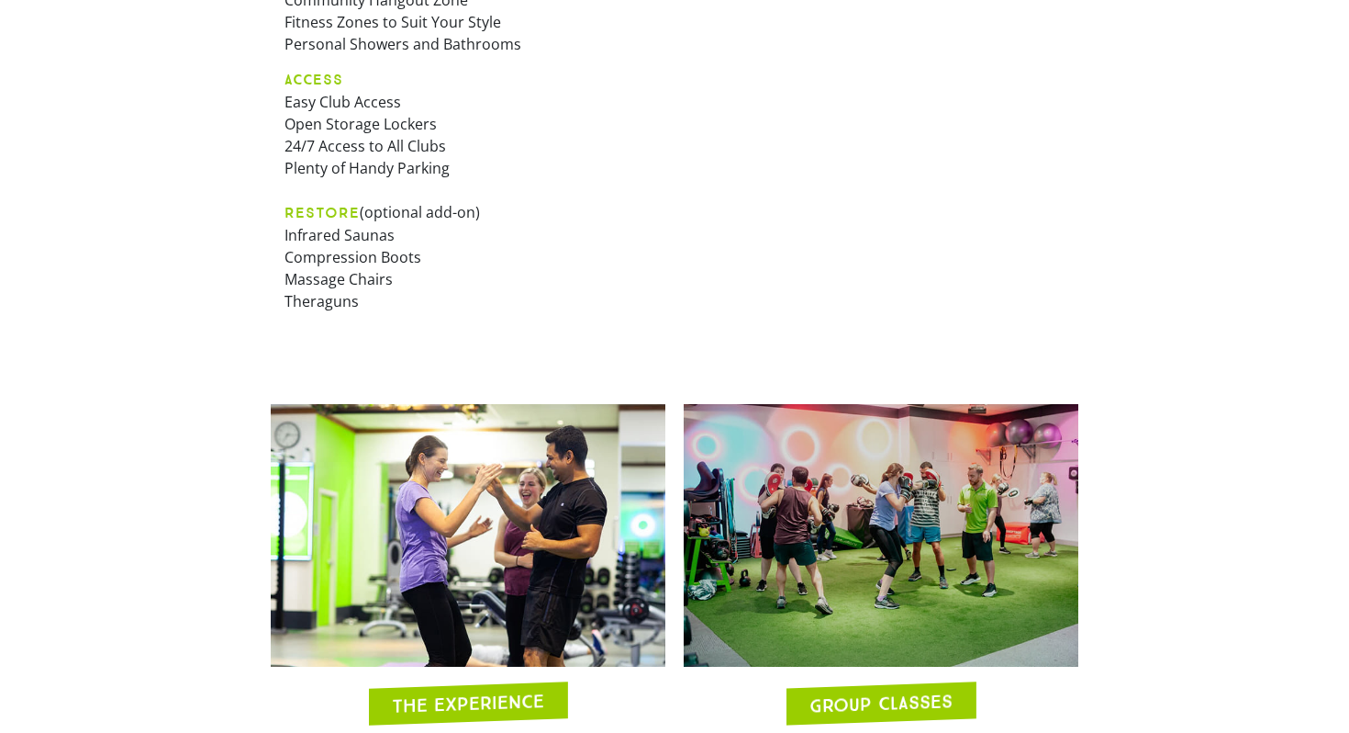
scroll to position [1081, 0]
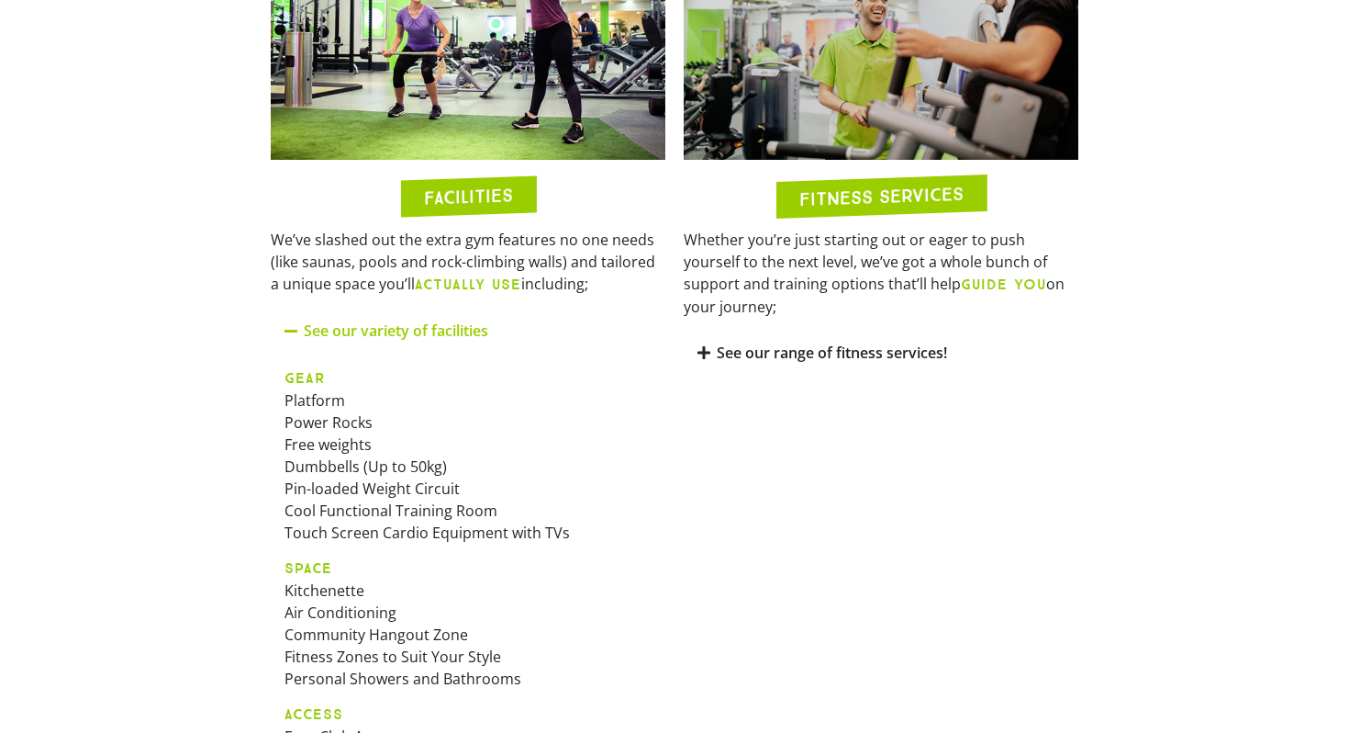
click at [762, 342] on link "See our range of fitness services!" at bounding box center [832, 352] width 230 height 20
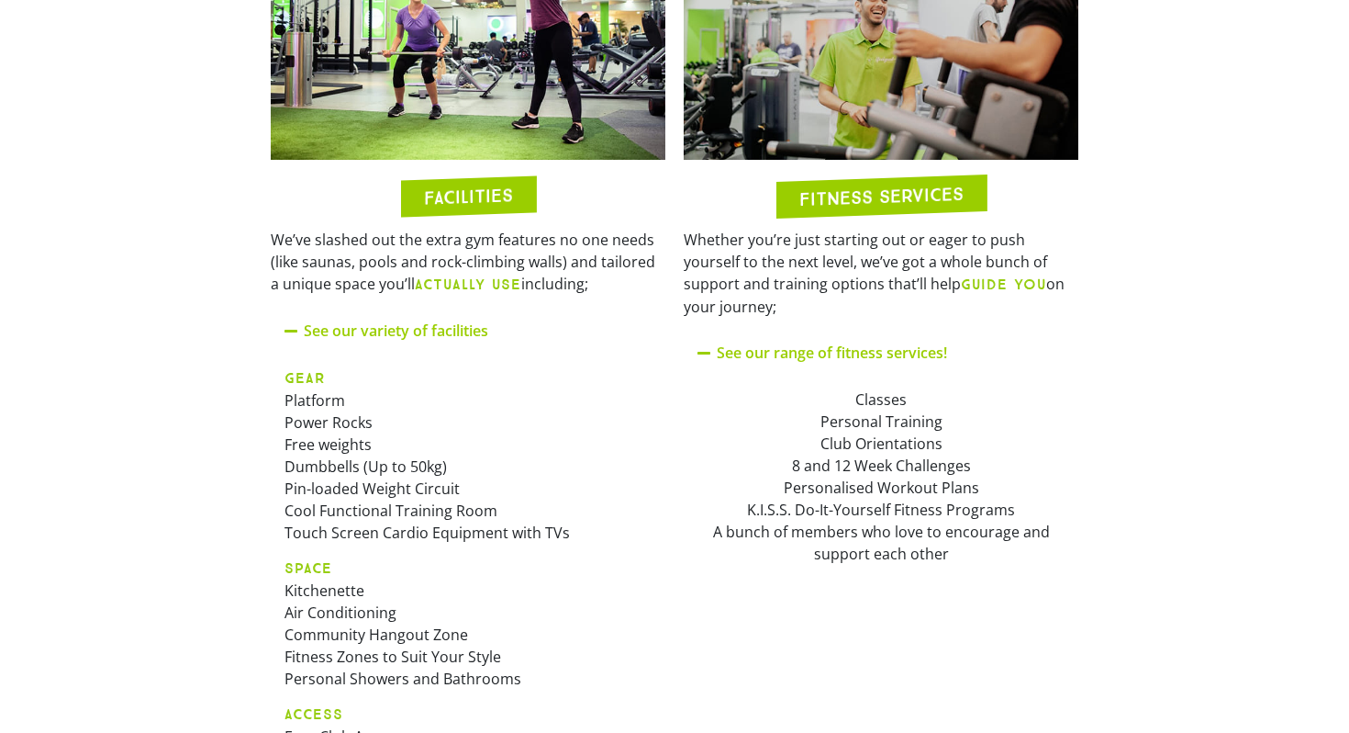
click at [762, 342] on link "See our range of fitness services!" at bounding box center [832, 352] width 230 height 20
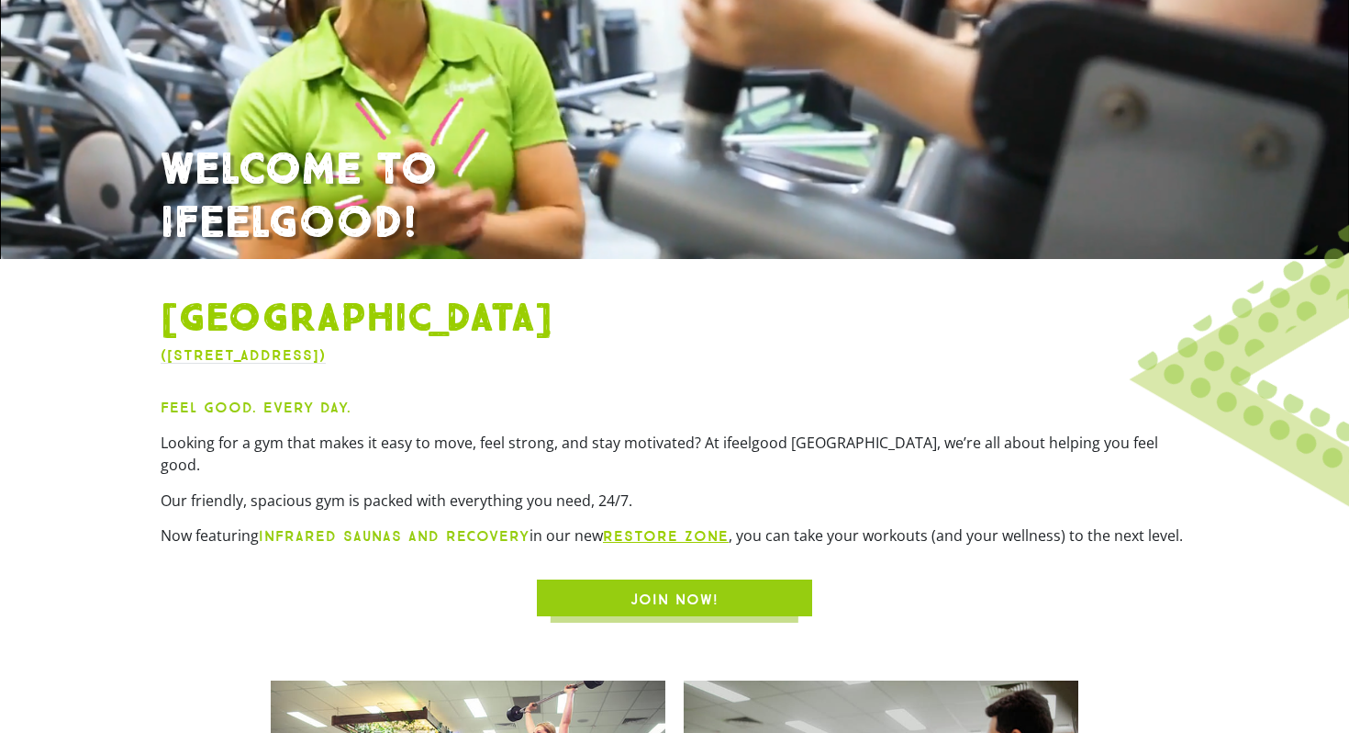
scroll to position [299, 0]
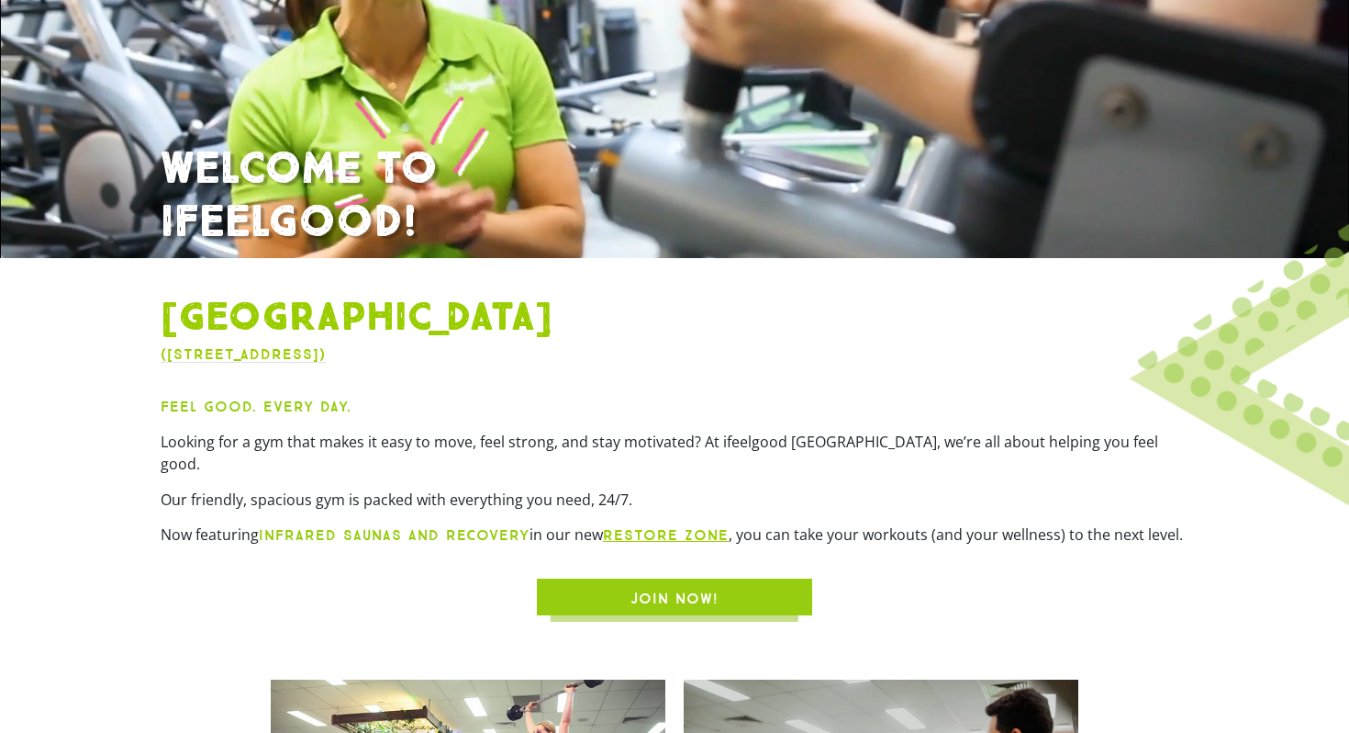
click at [731, 578] on link "JOIN NOW!" at bounding box center [674, 596] width 275 height 37
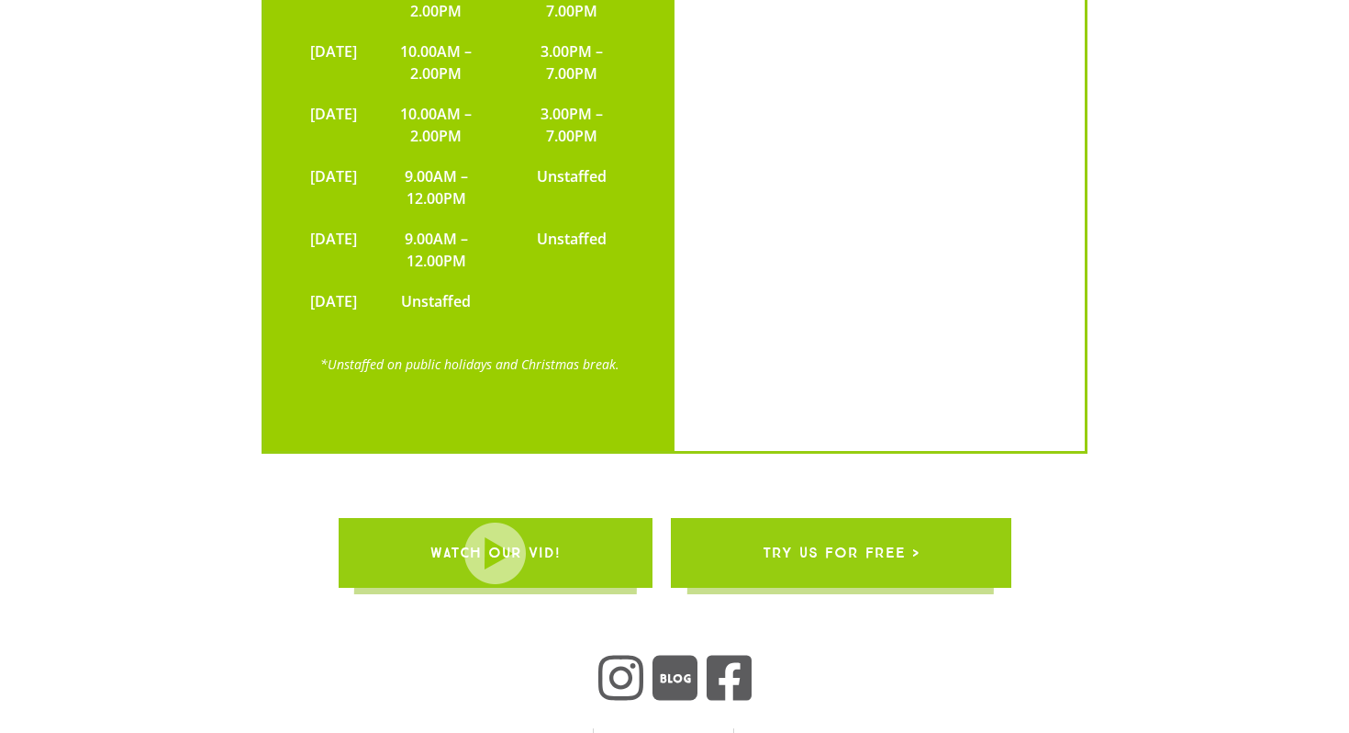
scroll to position [4910, 0]
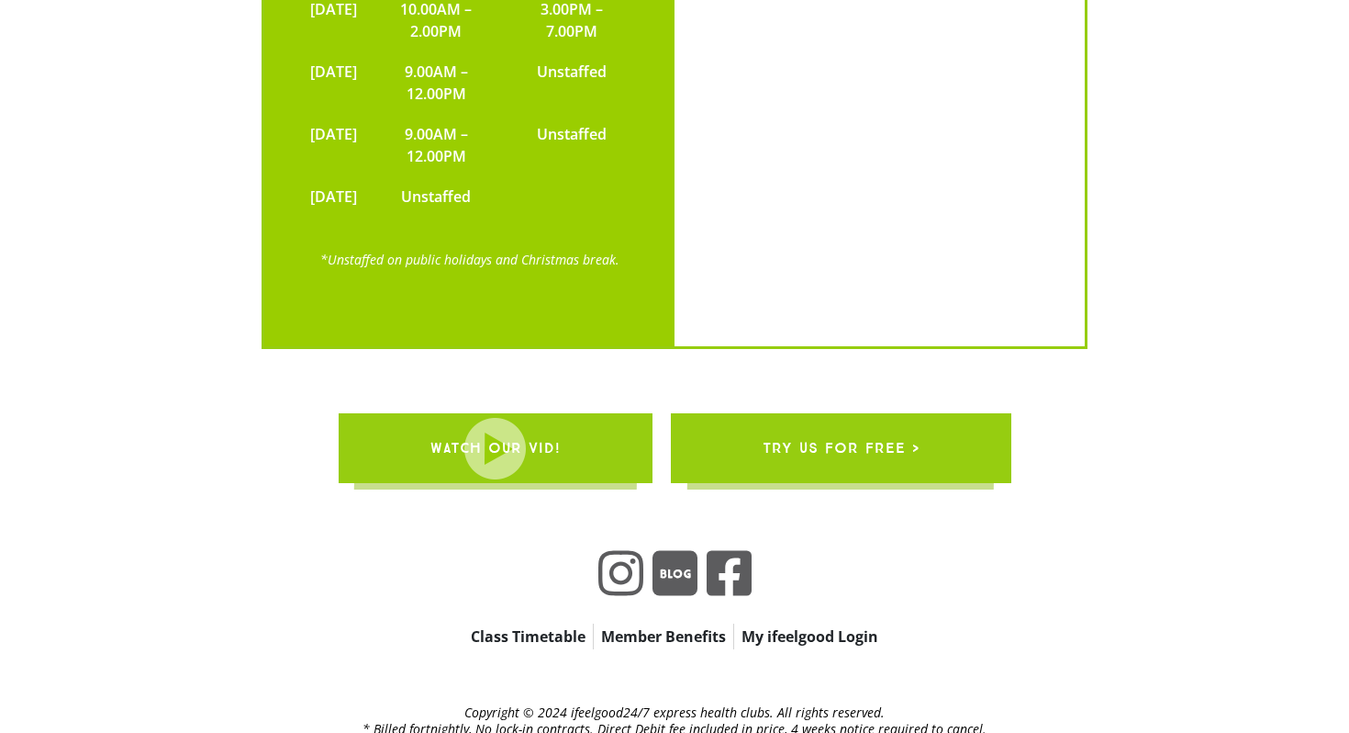
click at [557, 422] on span "WATCH OUR VID!" at bounding box center [496, 447] width 130 height 51
